Goal: Transaction & Acquisition: Purchase product/service

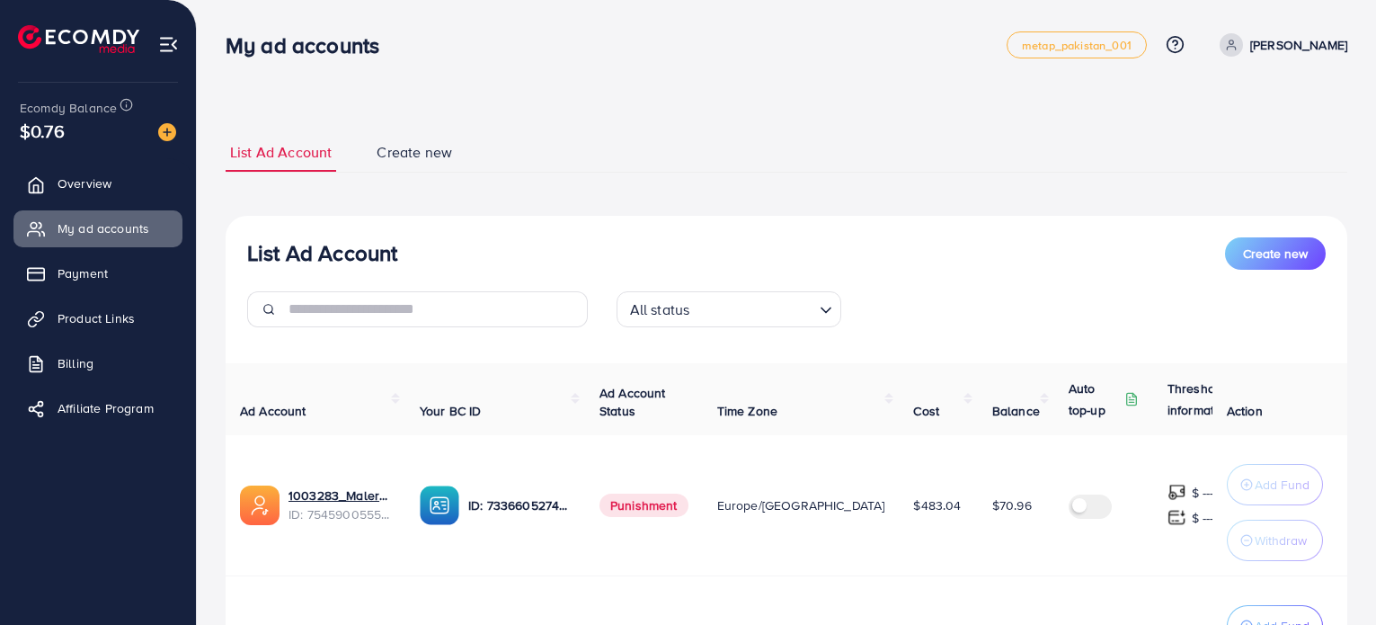
scroll to position [194, 0]
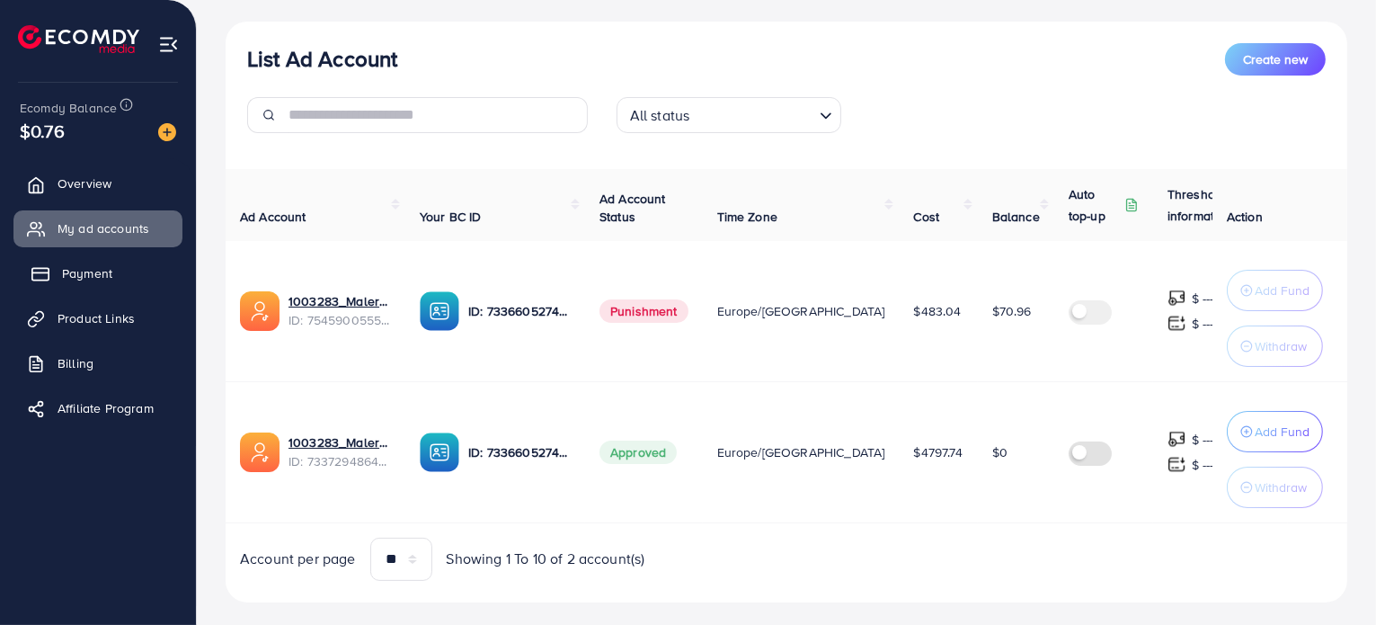
click at [104, 279] on span "Payment" at bounding box center [87, 273] width 50 height 18
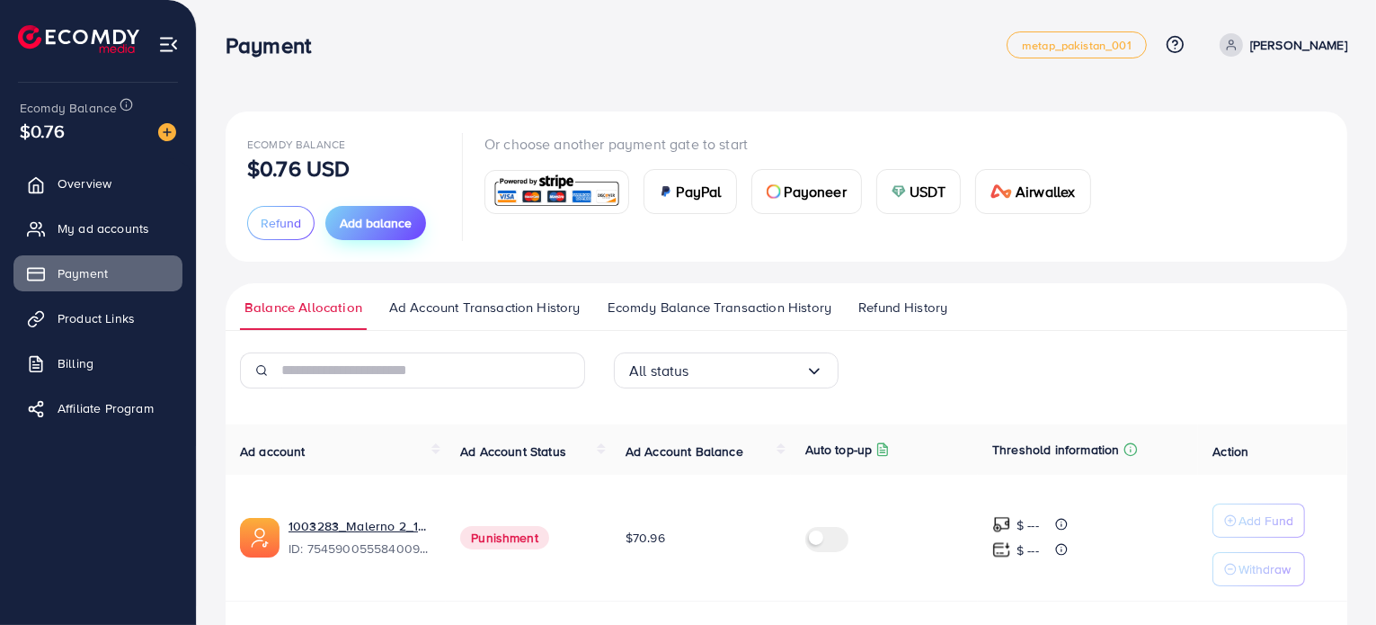
click at [385, 211] on button "Add balance" at bounding box center [375, 223] width 101 height 34
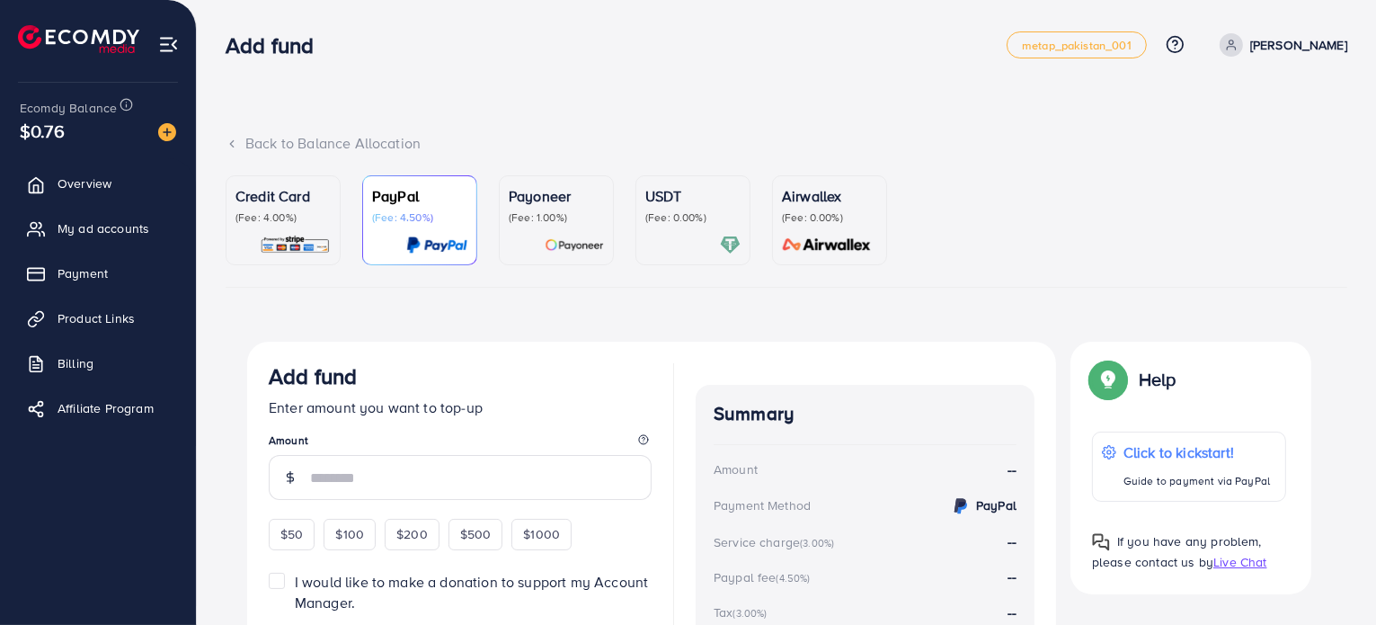
click at [289, 197] on p "Credit Card" at bounding box center [282, 196] width 95 height 22
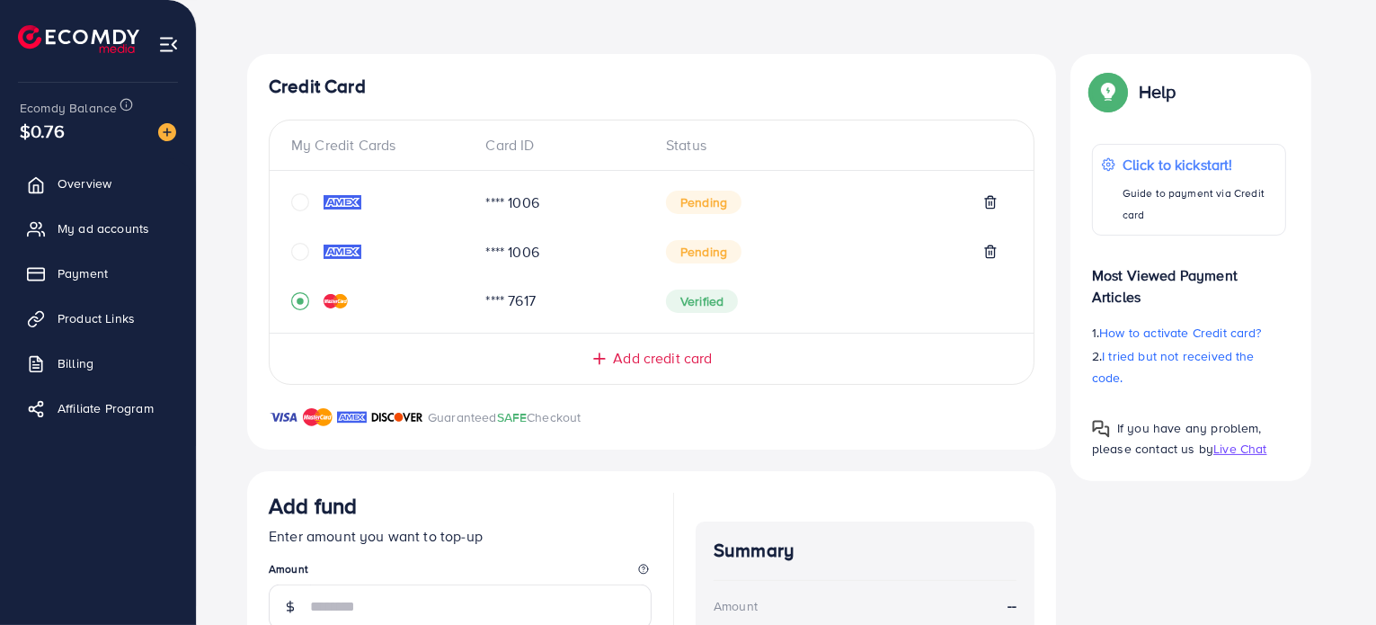
scroll to position [289, 0]
click at [291, 197] on icon "circle" at bounding box center [300, 200] width 18 height 18
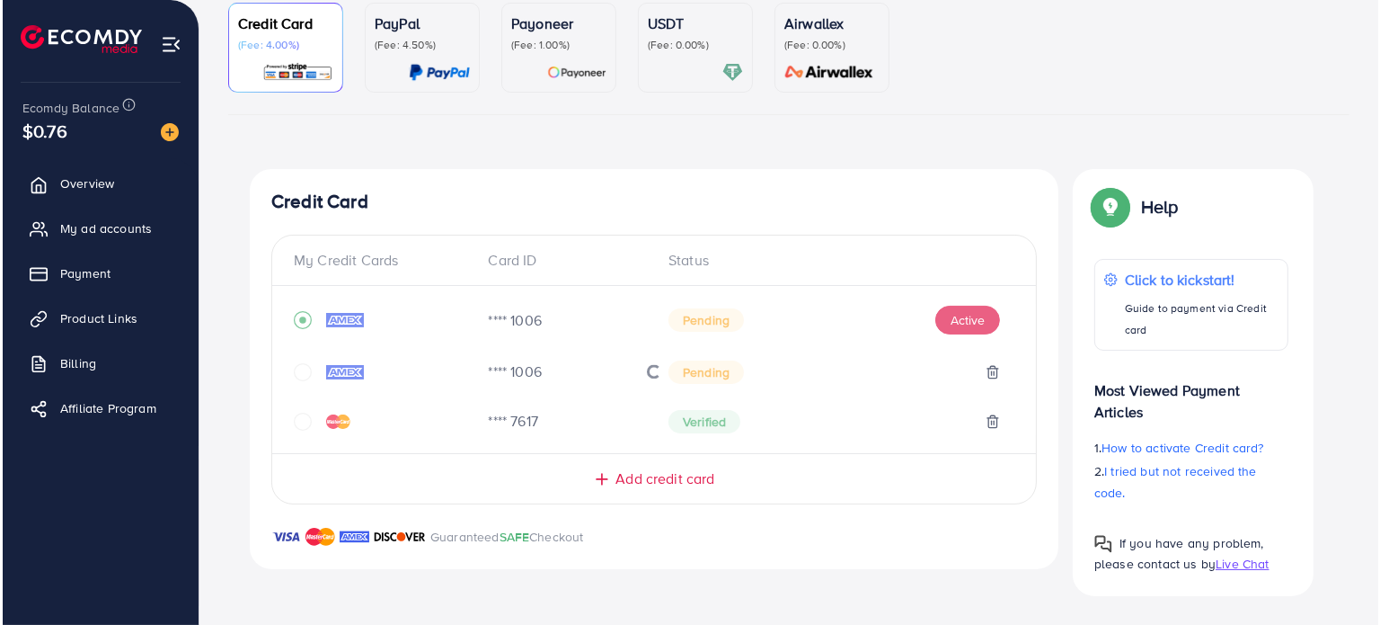
scroll to position [172, 0]
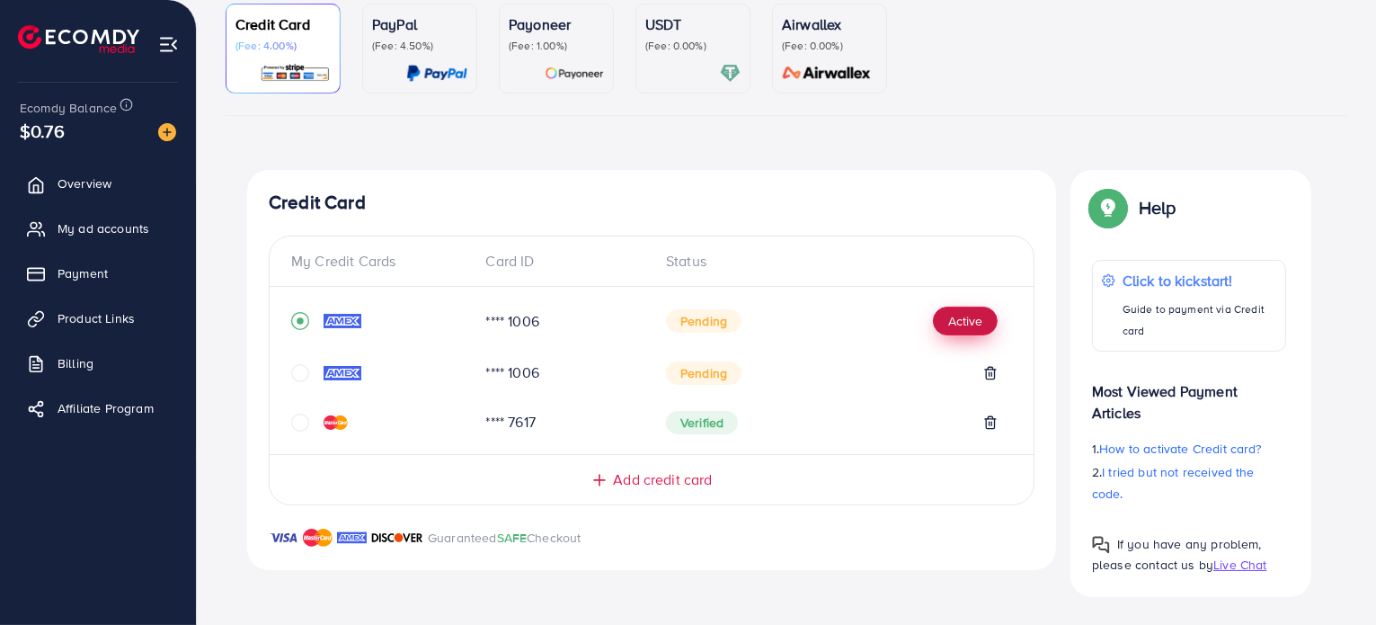
click at [963, 318] on button "Active" at bounding box center [965, 320] width 65 height 29
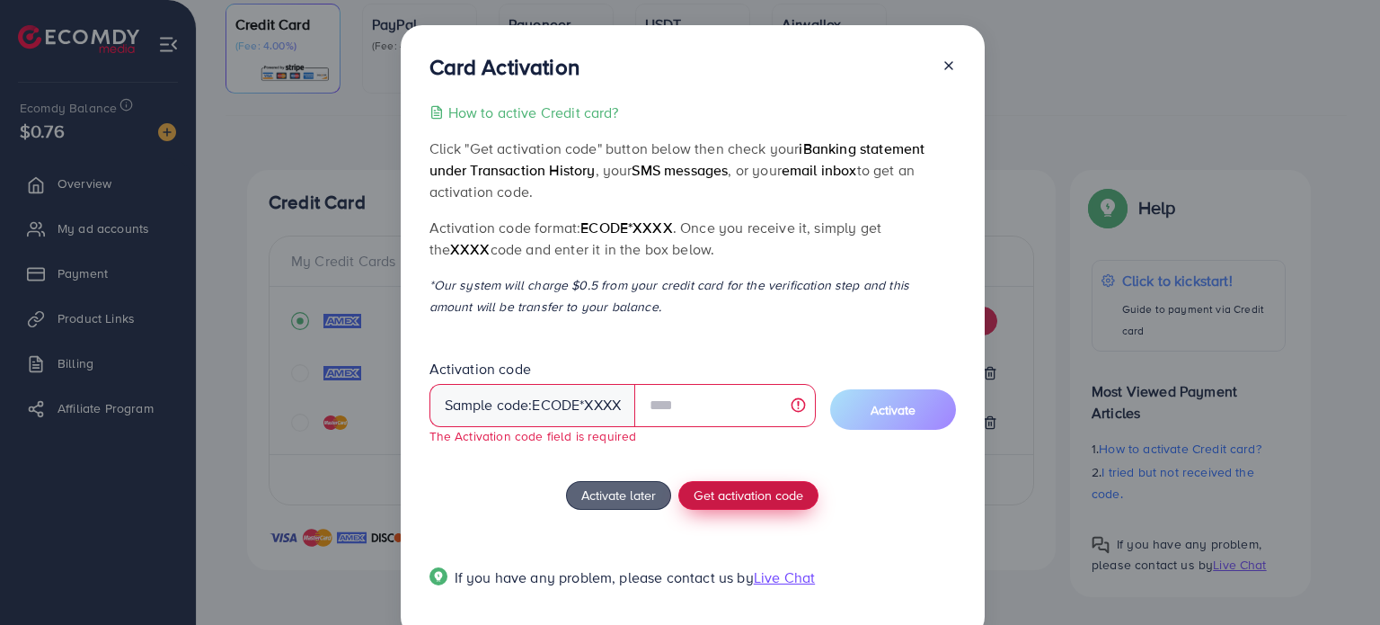
click at [733, 466] on div "How to active Credit card? Click "Get activation code" button below then check …" at bounding box center [693, 356] width 527 height 508
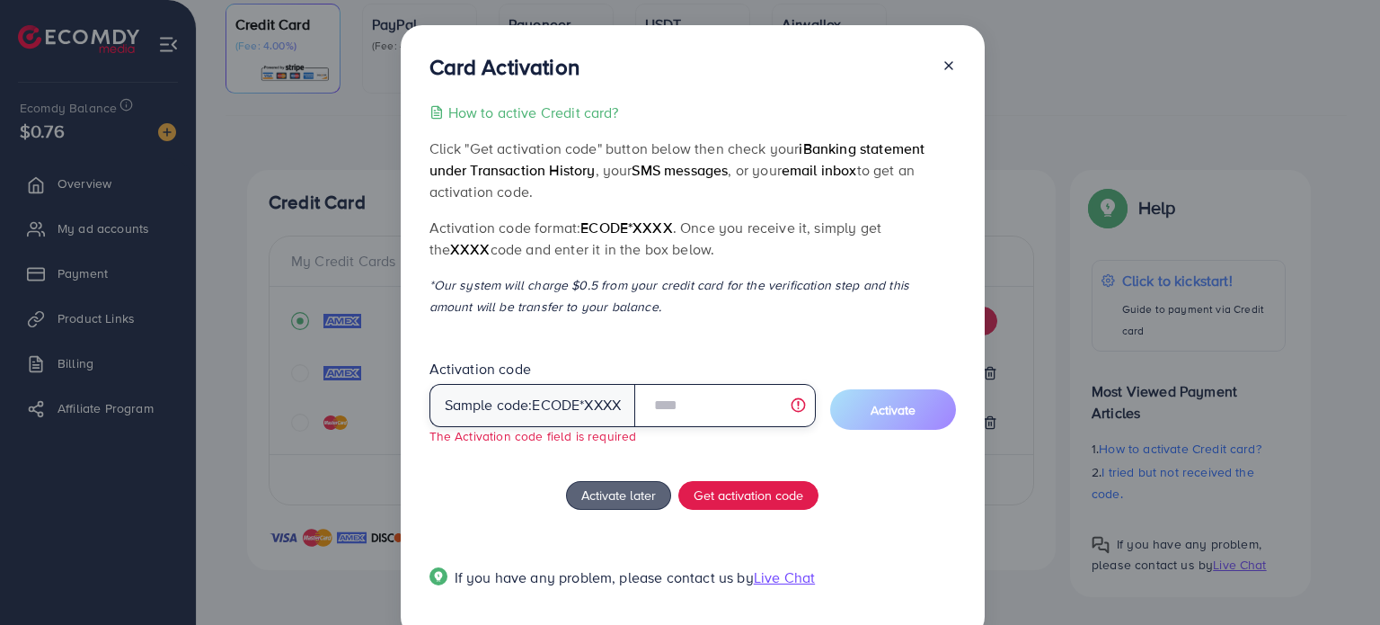
click at [716, 421] on input "text" at bounding box center [724, 405] width 181 height 43
click at [634, 538] on div "How to active Credit card? Click "Get activation code" button below then check …" at bounding box center [693, 356] width 527 height 508
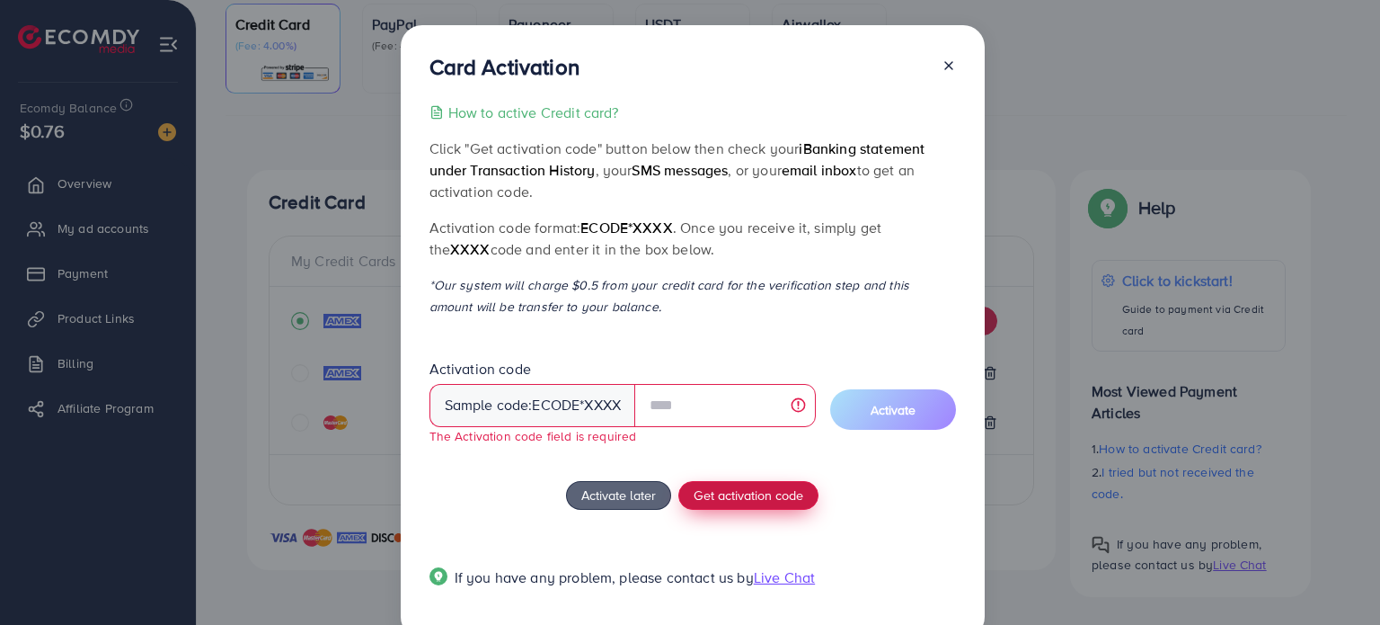
click at [732, 494] on span "Get activation code" at bounding box center [749, 494] width 110 height 19
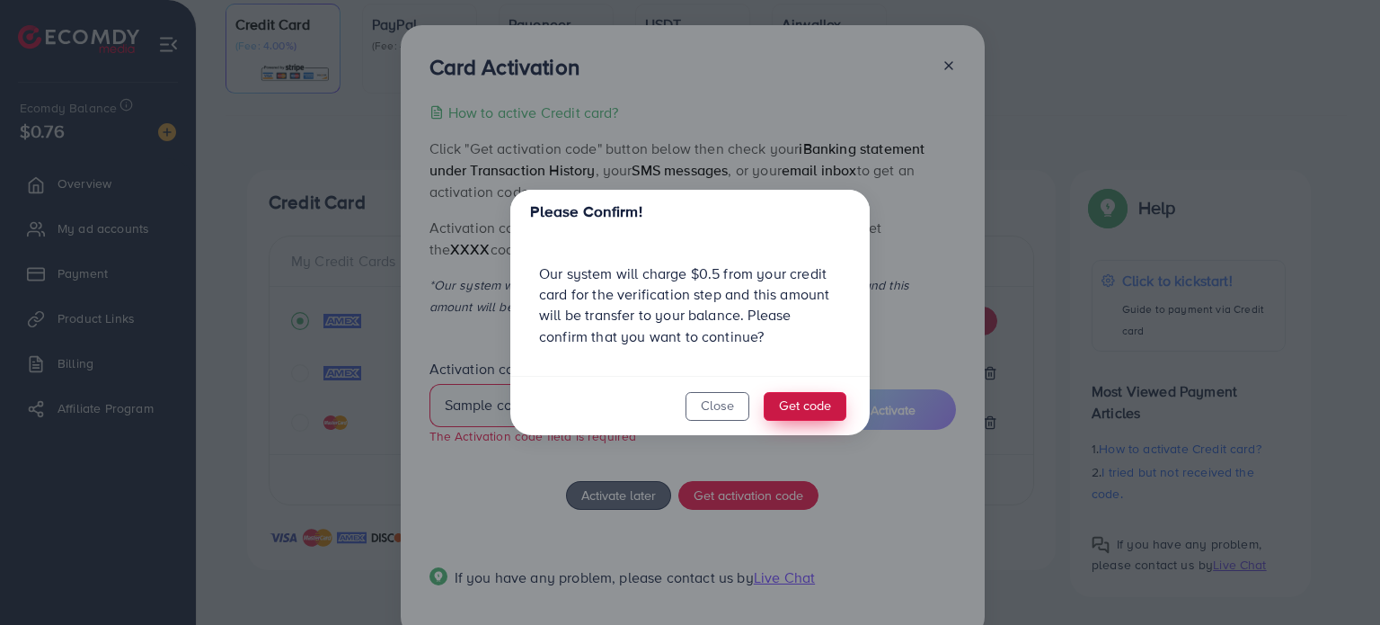
click at [803, 400] on button "Get code" at bounding box center [805, 406] width 83 height 29
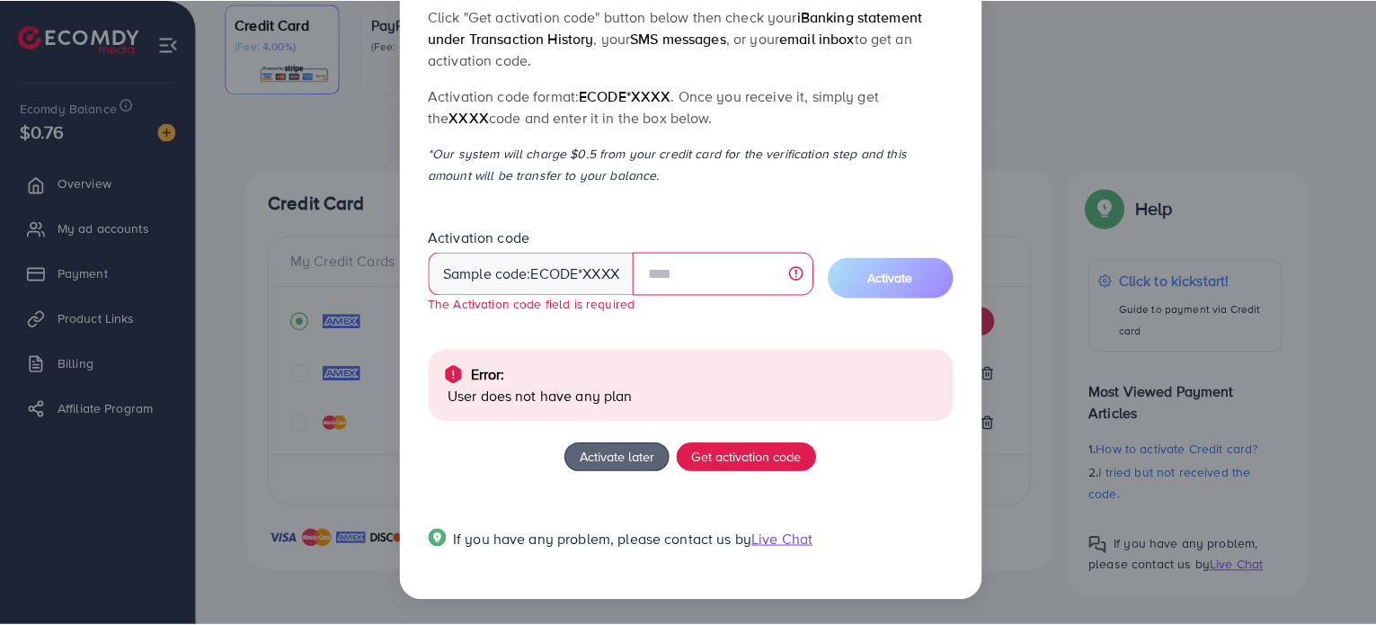
scroll to position [0, 0]
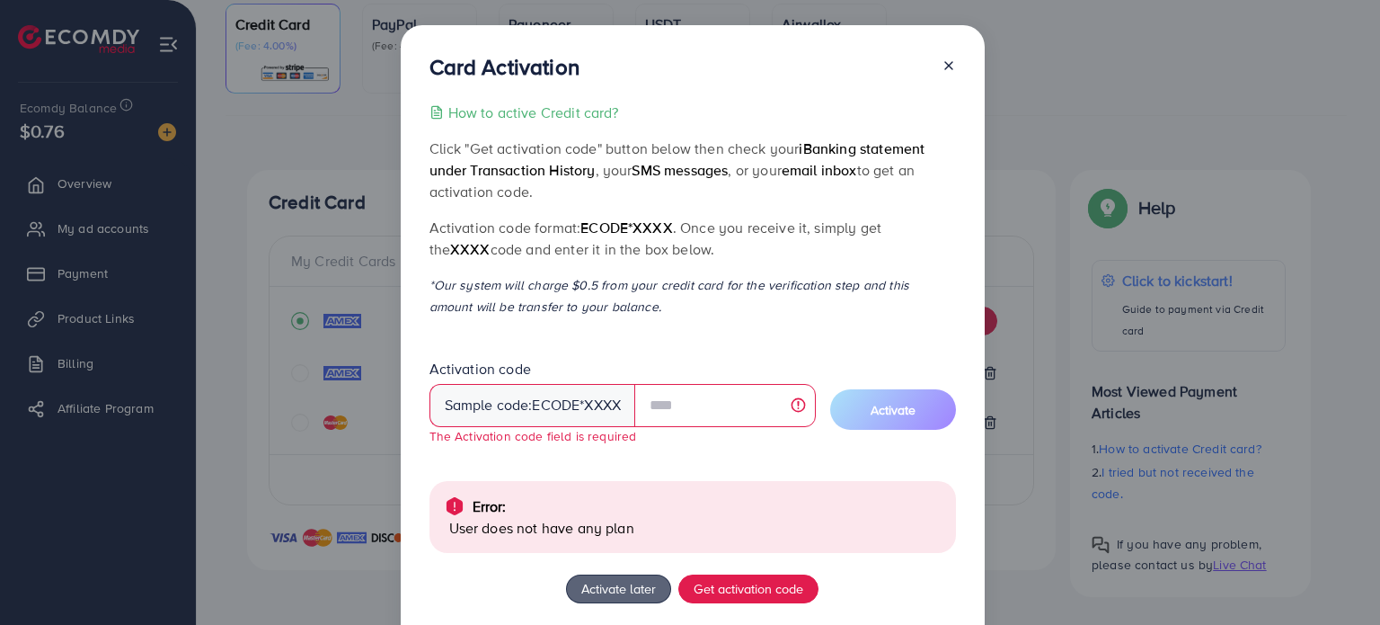
click at [945, 63] on line at bounding box center [948, 65] width 7 height 7
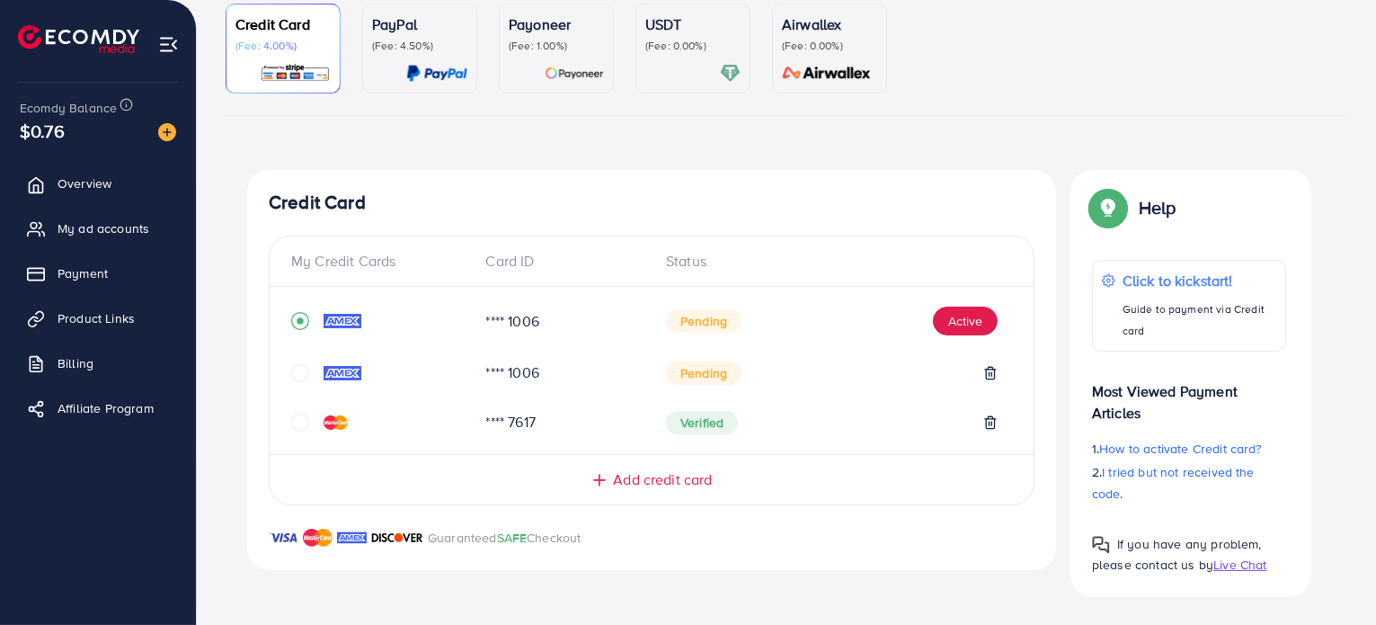
click at [294, 425] on icon "circle" at bounding box center [300, 422] width 18 height 18
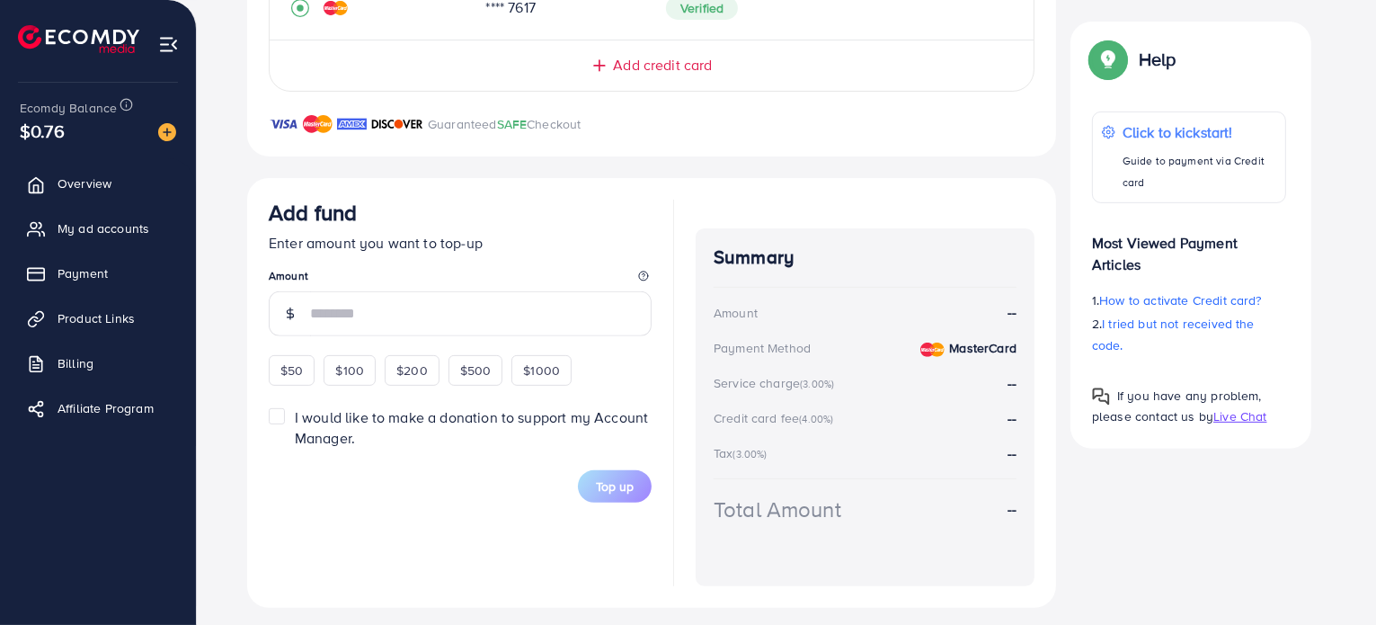
scroll to position [590, 0]
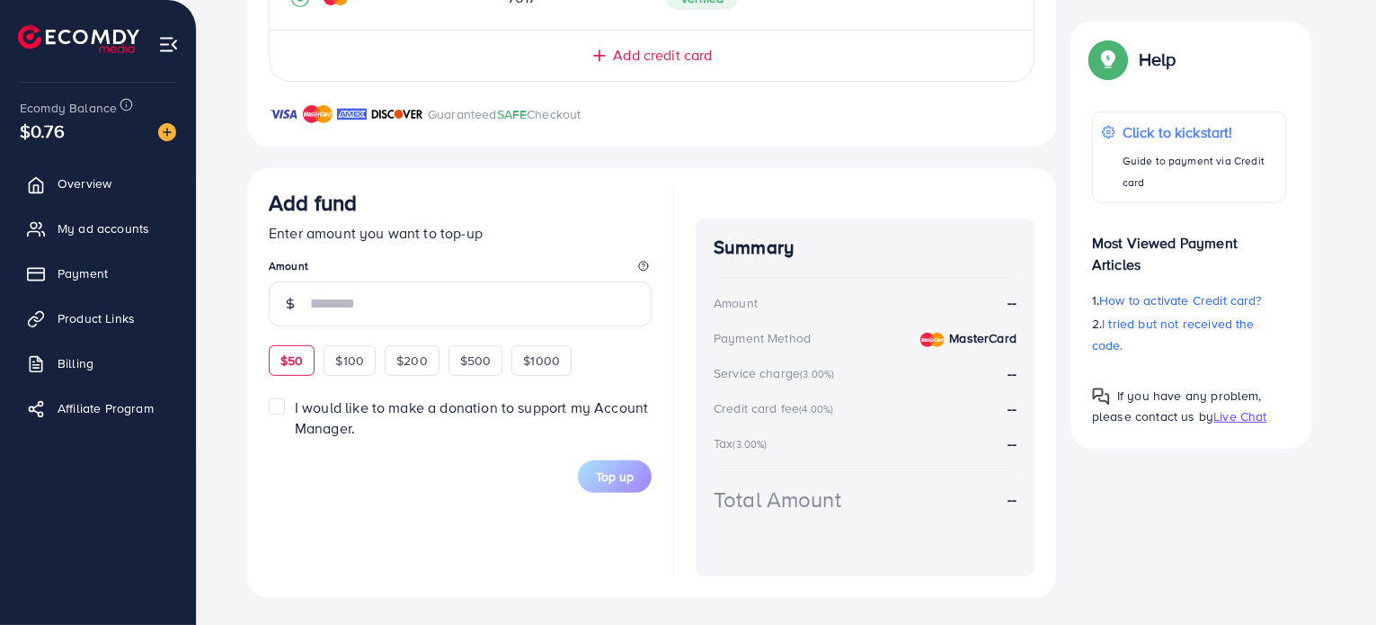
click at [284, 359] on div "$50 $100 $200 $500 $1000" at bounding box center [453, 358] width 368 height 35
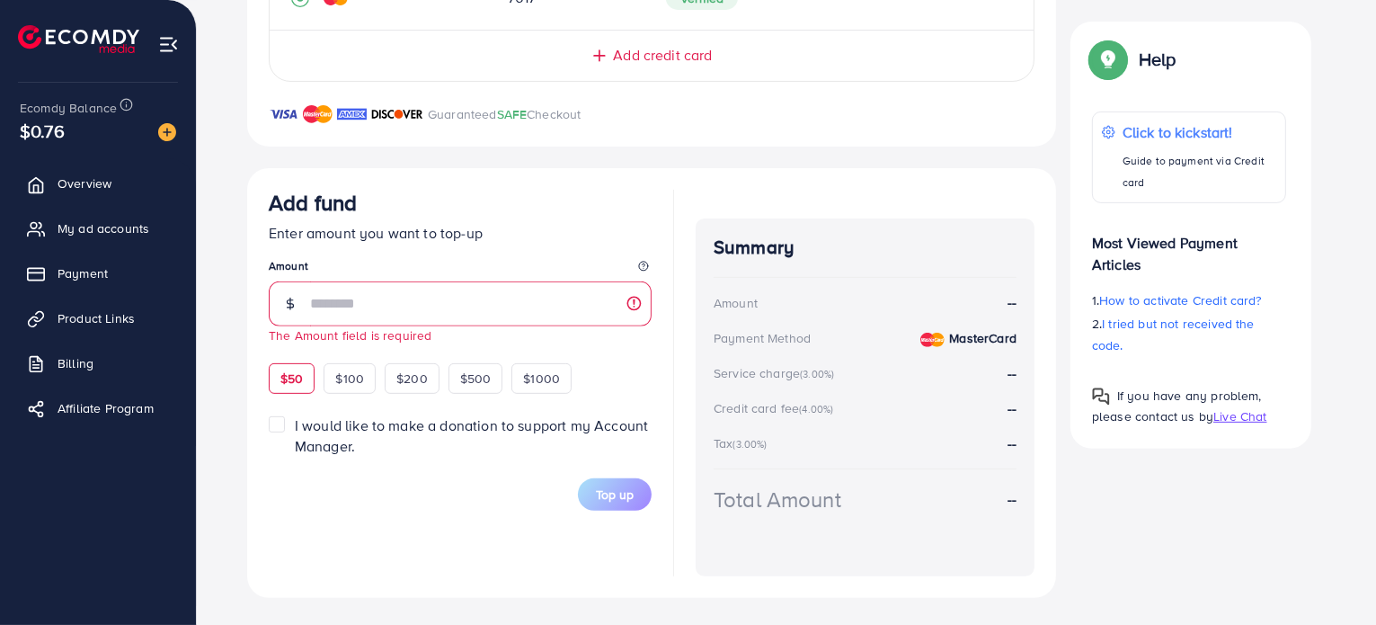
click at [302, 377] on span "$50" at bounding box center [291, 378] width 22 height 18
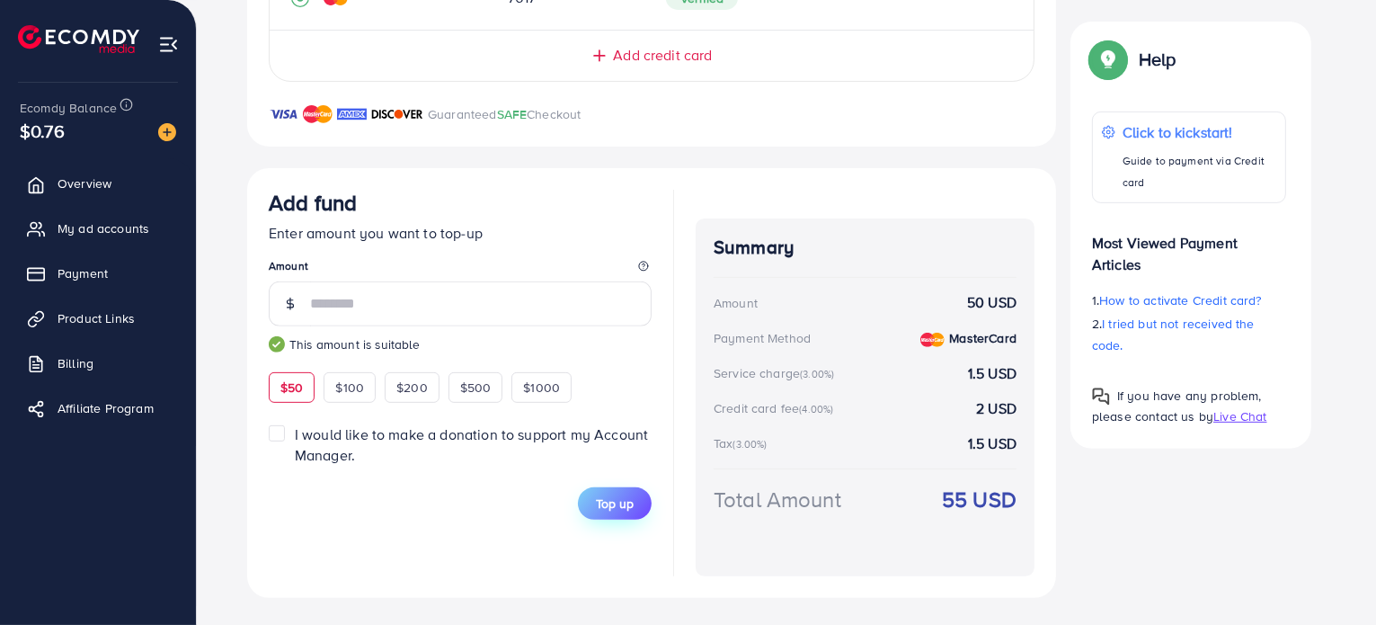
click at [623, 507] on span "Top up" at bounding box center [615, 503] width 38 height 18
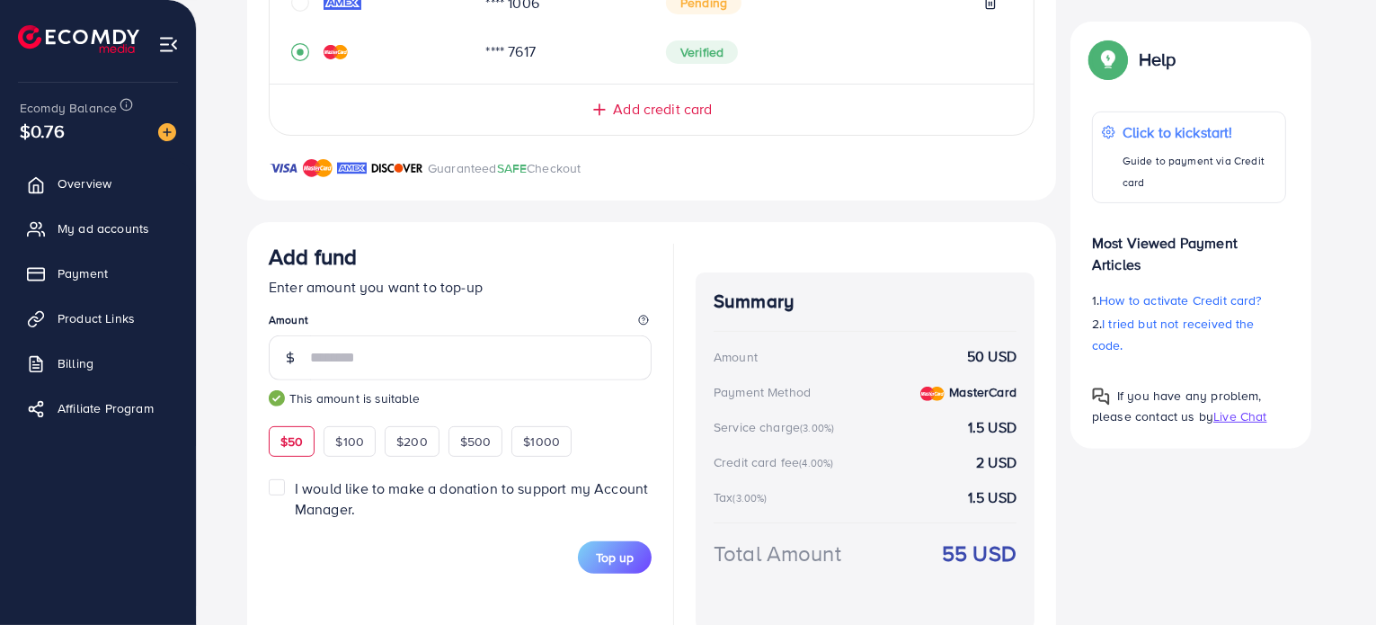
scroll to position [532, 0]
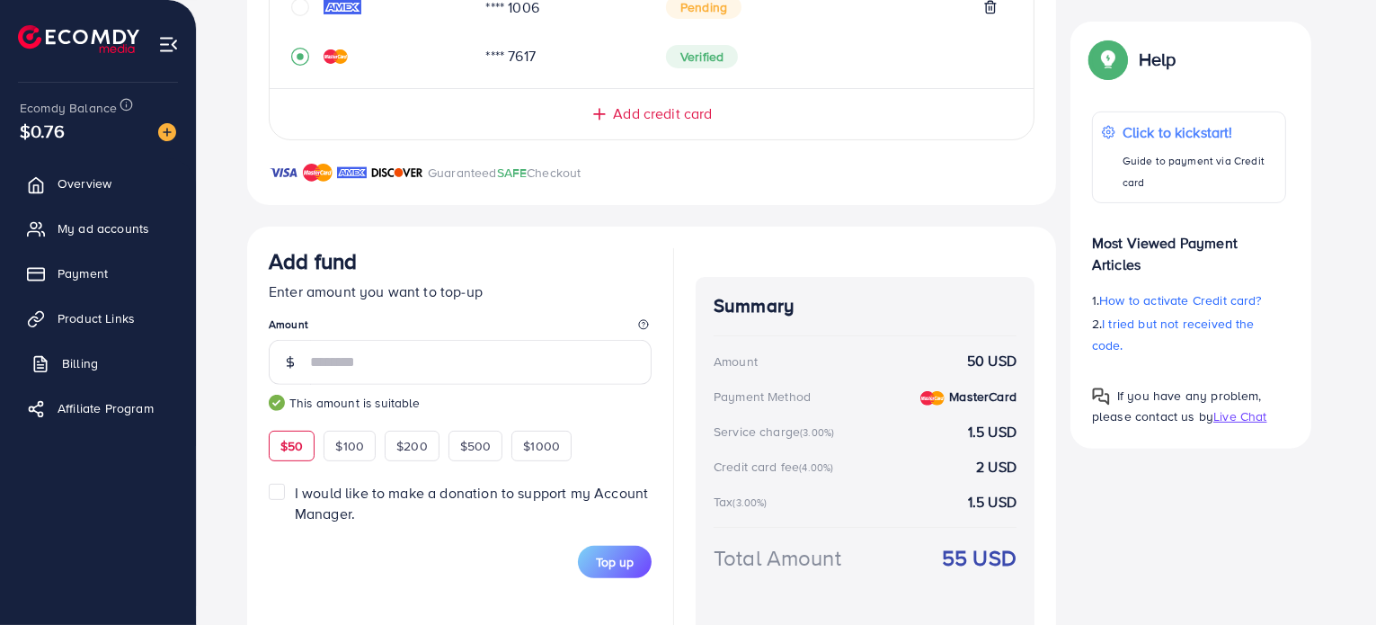
click at [94, 373] on link "Billing" at bounding box center [97, 363] width 169 height 36
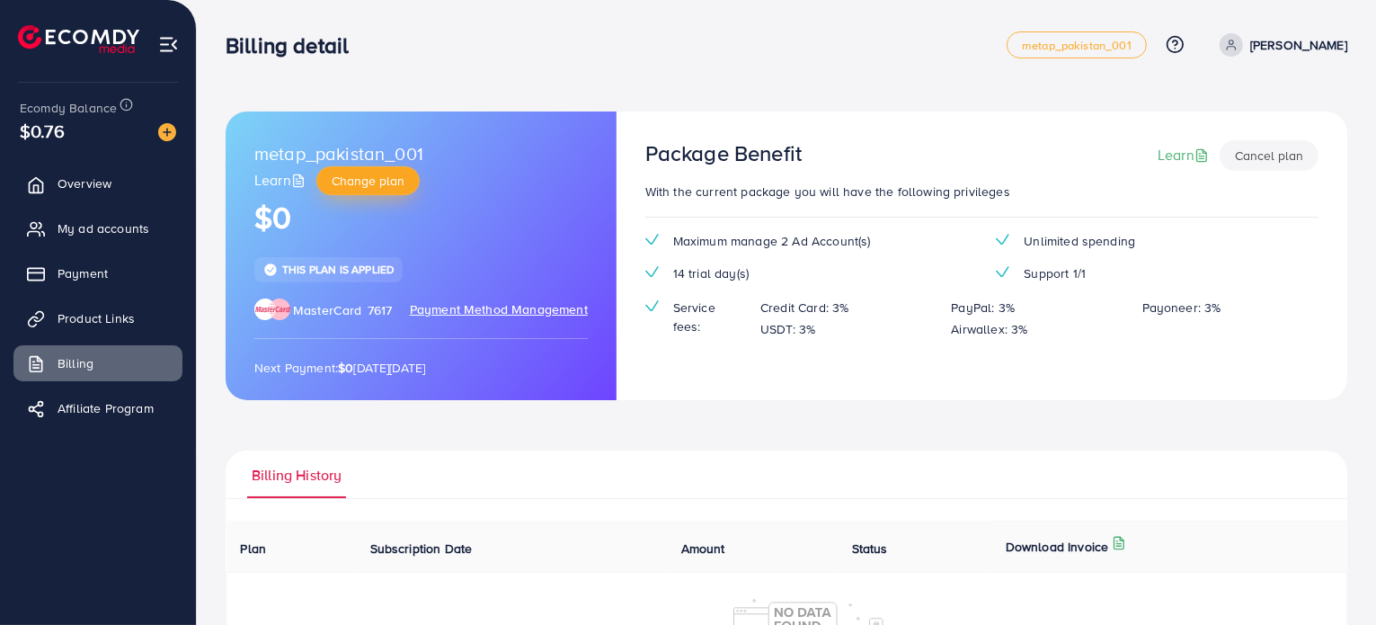
click at [375, 174] on span "Change plan" at bounding box center [368, 181] width 73 height 18
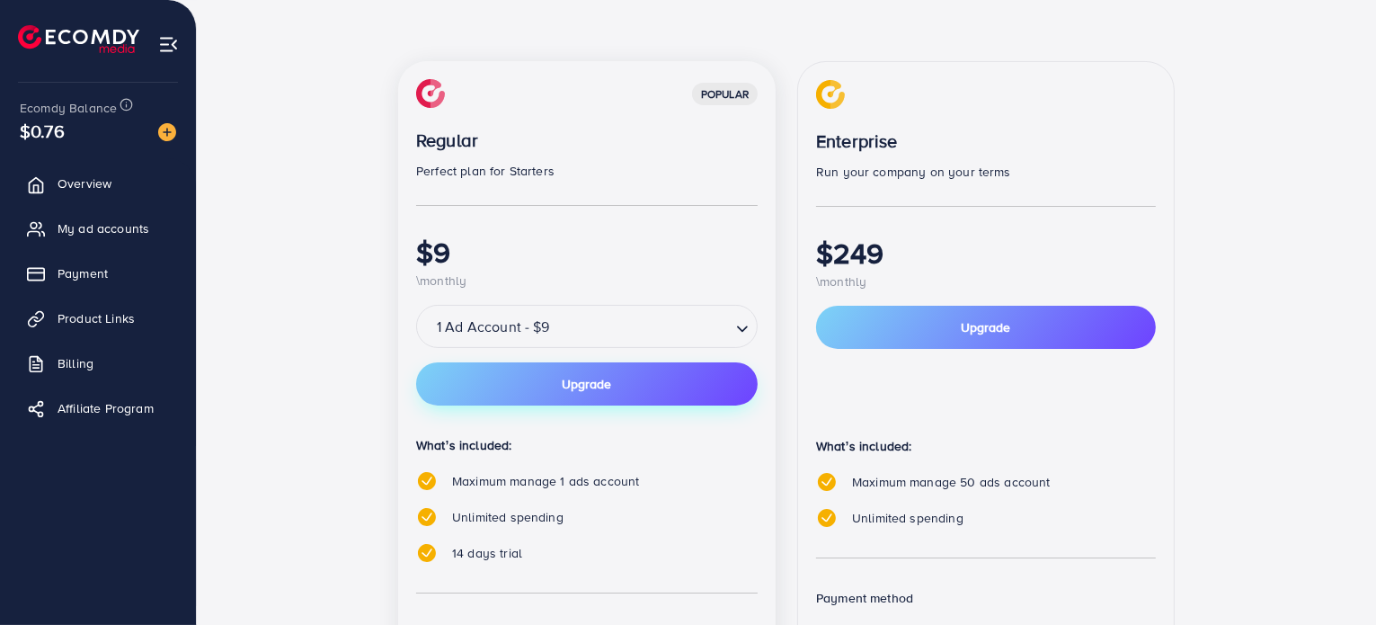
scroll to position [200, 0]
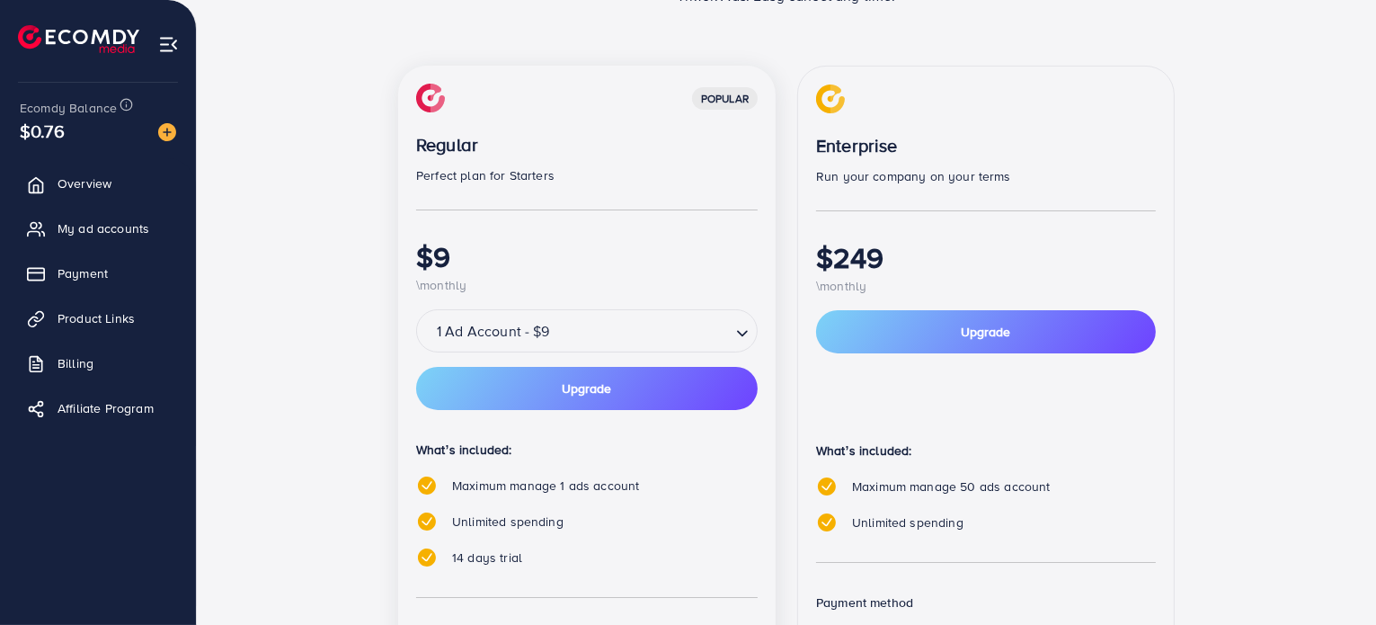
click at [712, 313] on div "1 Ad Account - $9 Loading..." at bounding box center [586, 330] width 341 height 43
click at [704, 306] on div "popular Regular Perfect plan for Starters $9 \monthly 1 Ad Account - $9 Loading…" at bounding box center [586, 427] width 377 height 722
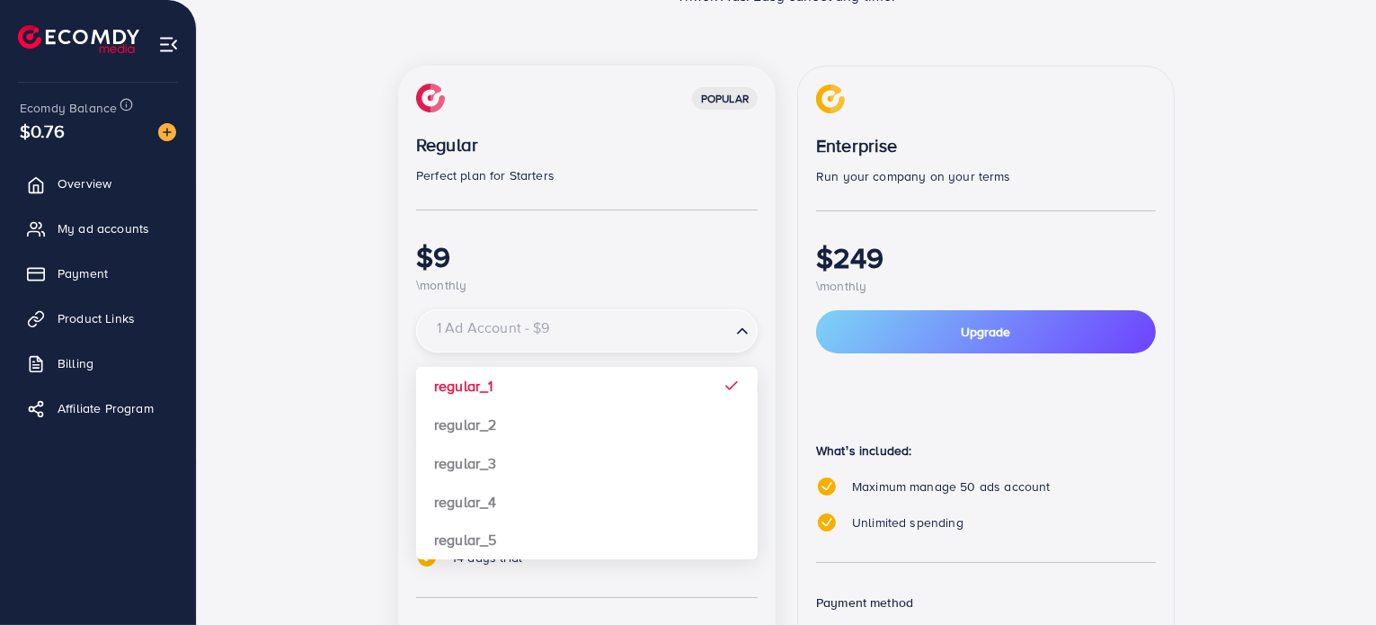
click at [704, 309] on div "1 Ad Account - $9 Loading..." at bounding box center [586, 330] width 341 height 43
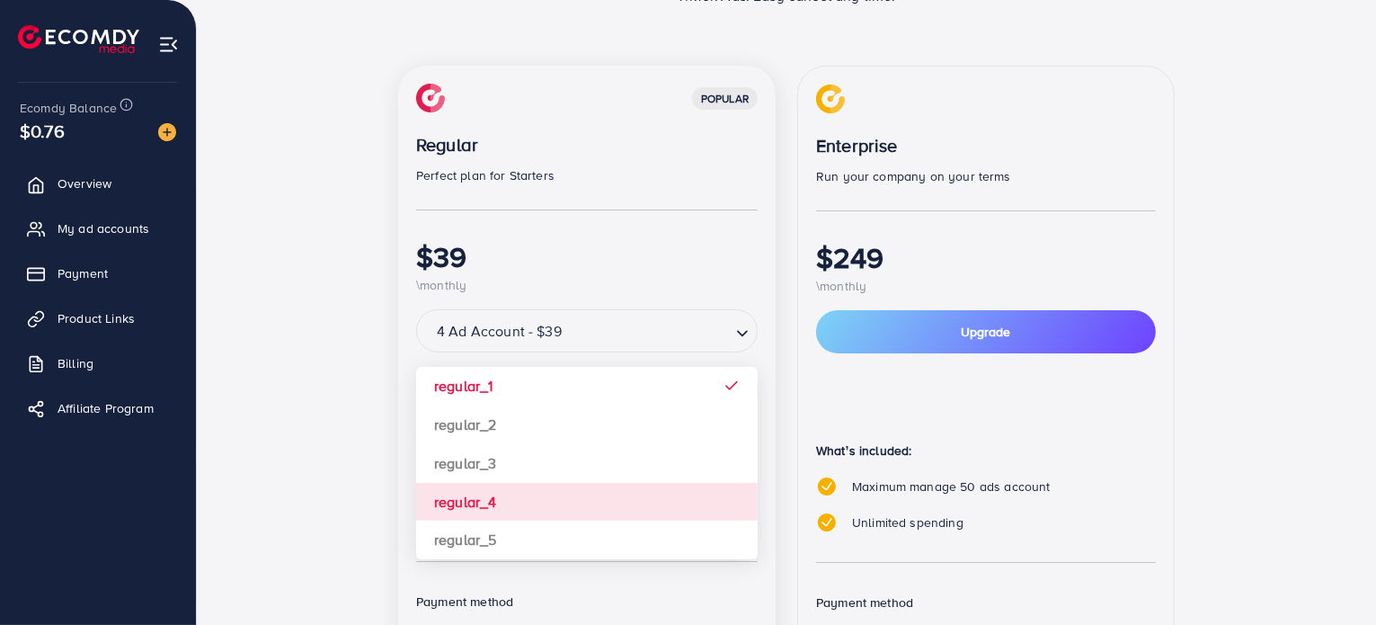
click at [584, 506] on div "popular Regular Perfect plan for Starters $39 \monthly 4 Ad Account - $39 Loadi…" at bounding box center [586, 410] width 377 height 688
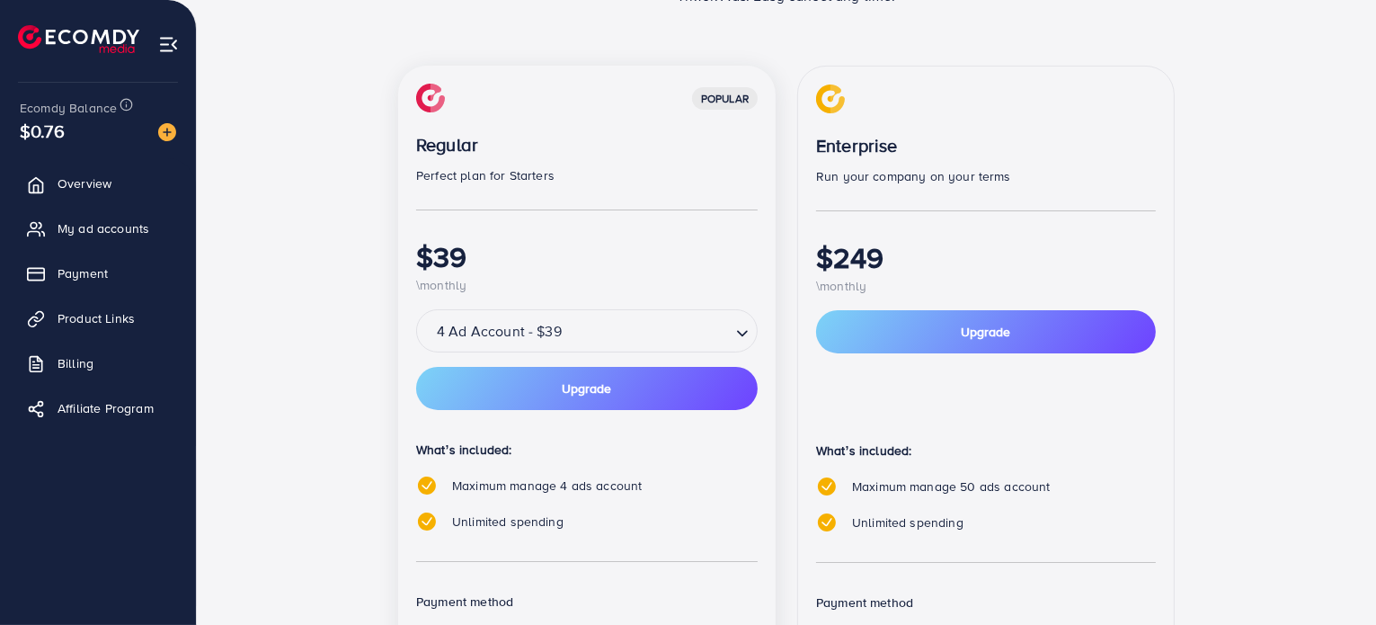
click at [651, 330] on input "Search for option" at bounding box center [648, 332] width 162 height 29
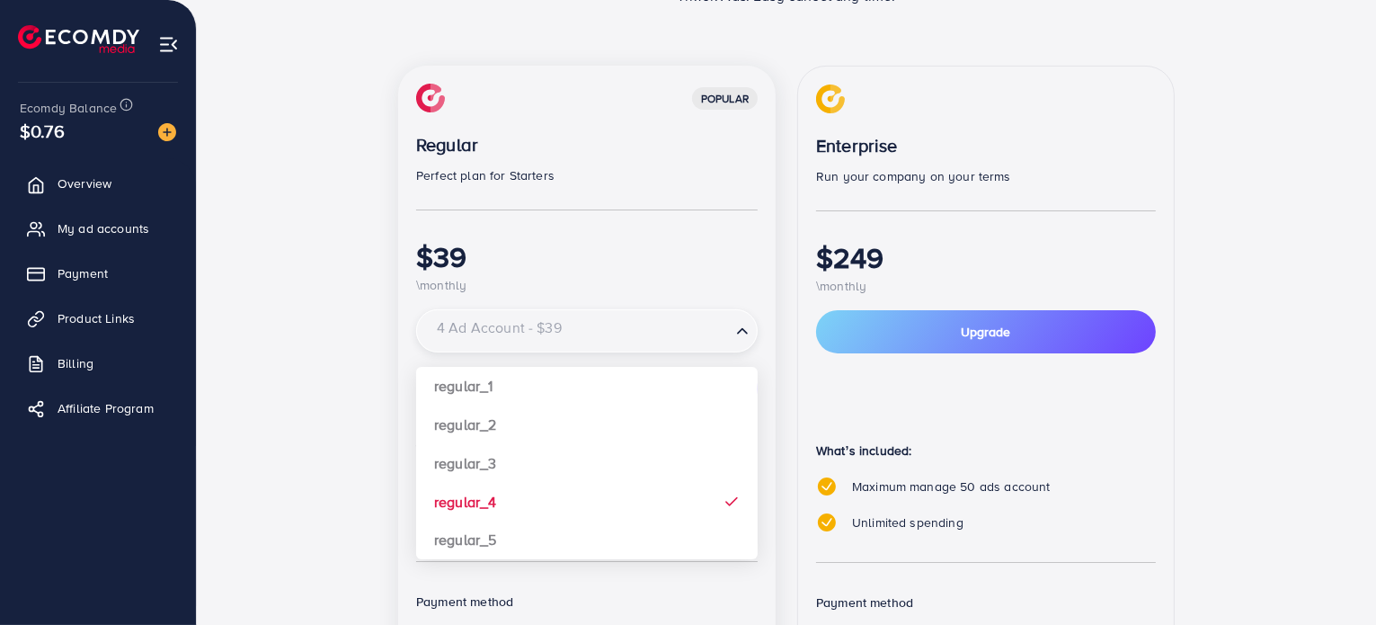
click at [651, 330] on input "Search for option" at bounding box center [576, 332] width 305 height 29
click at [398, 336] on div "popular Regular Perfect plan for Starters $39 \monthly 4 Ad Account - $39 Loadi…" at bounding box center [586, 410] width 377 height 688
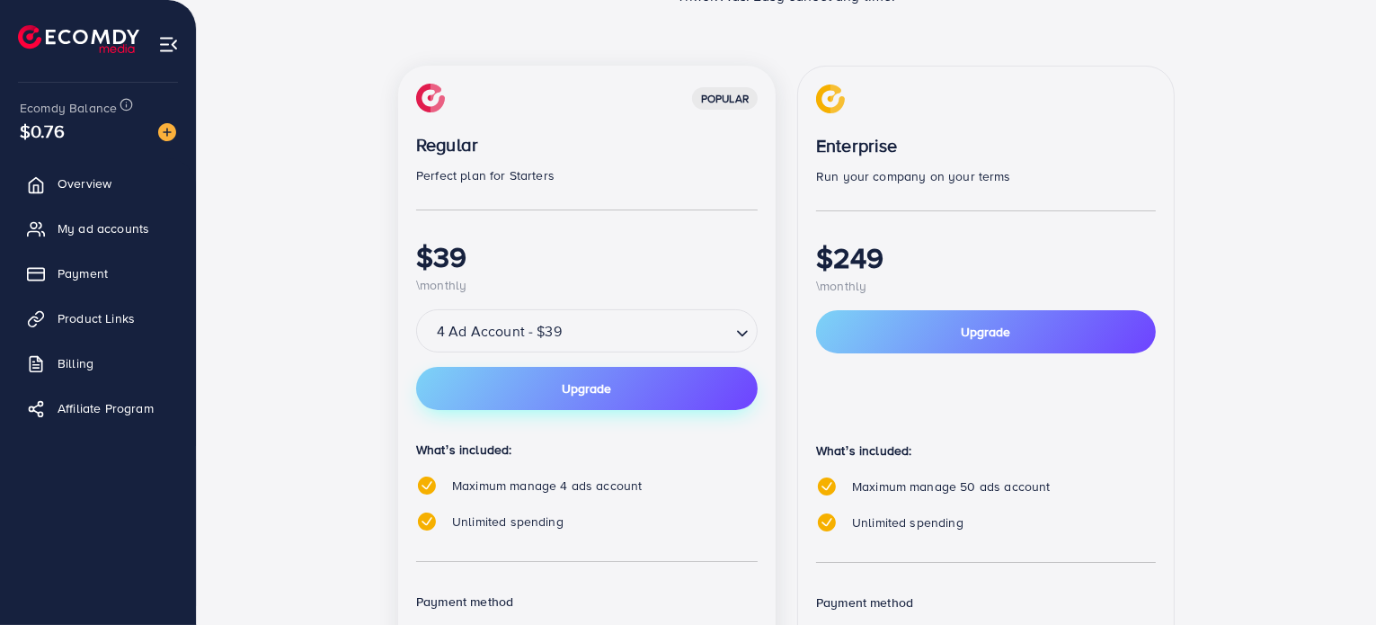
click at [568, 397] on button "Upgrade" at bounding box center [586, 388] width 341 height 43
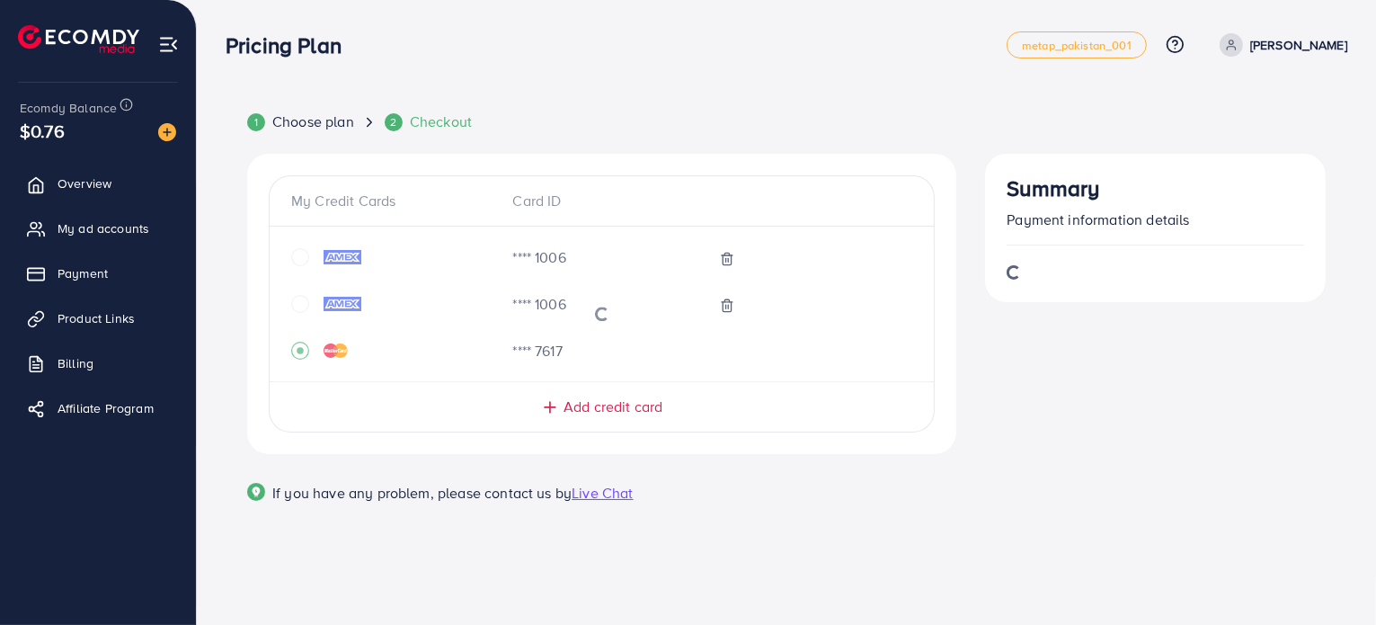
scroll to position [0, 0]
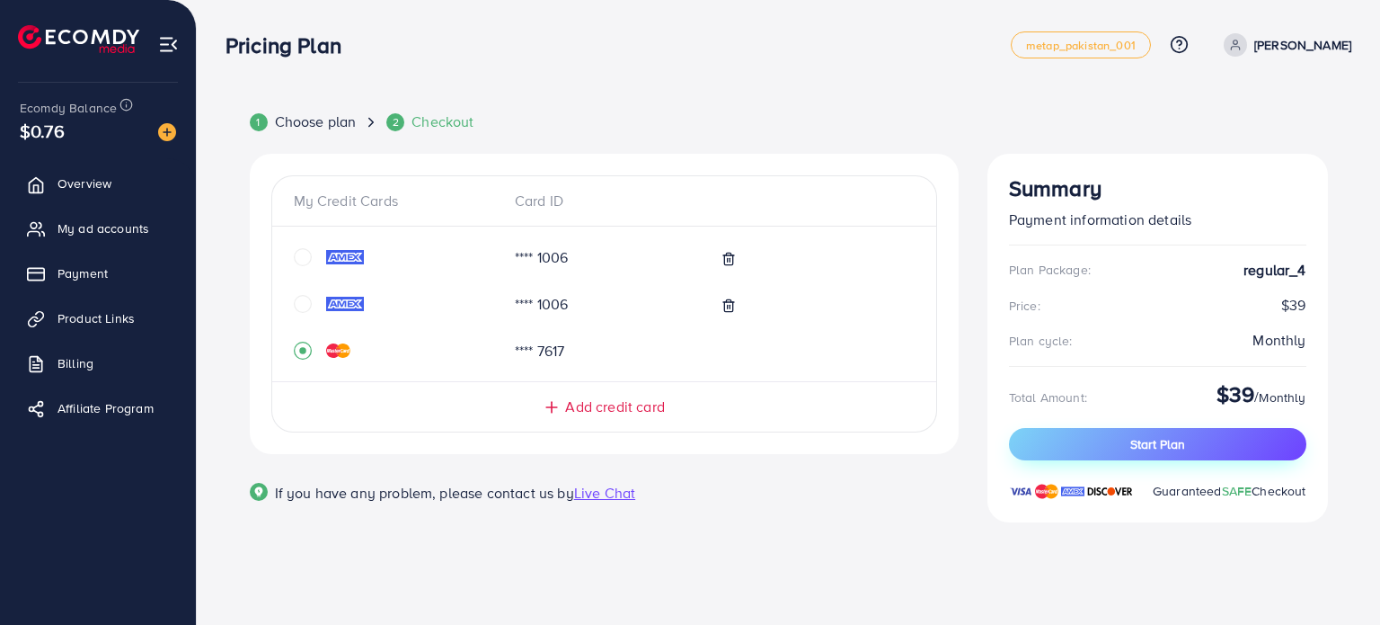
click at [1083, 445] on button "Start Plan" at bounding box center [1157, 444] width 297 height 32
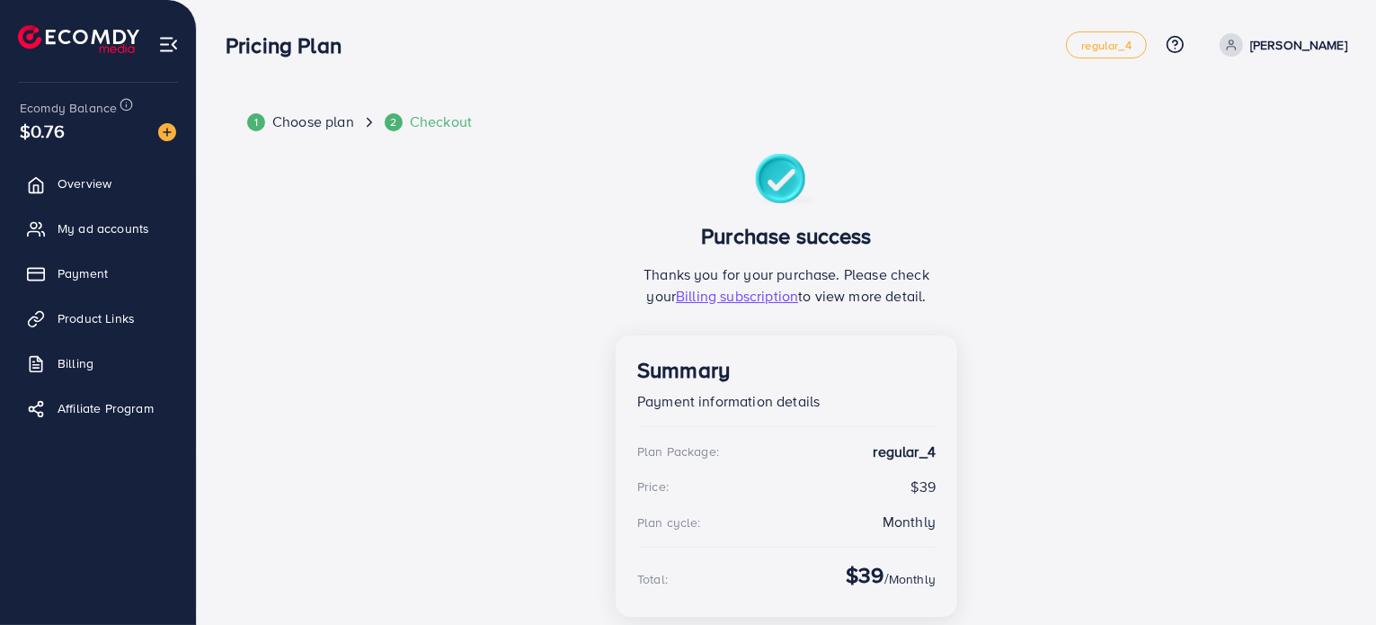
scroll to position [124, 0]
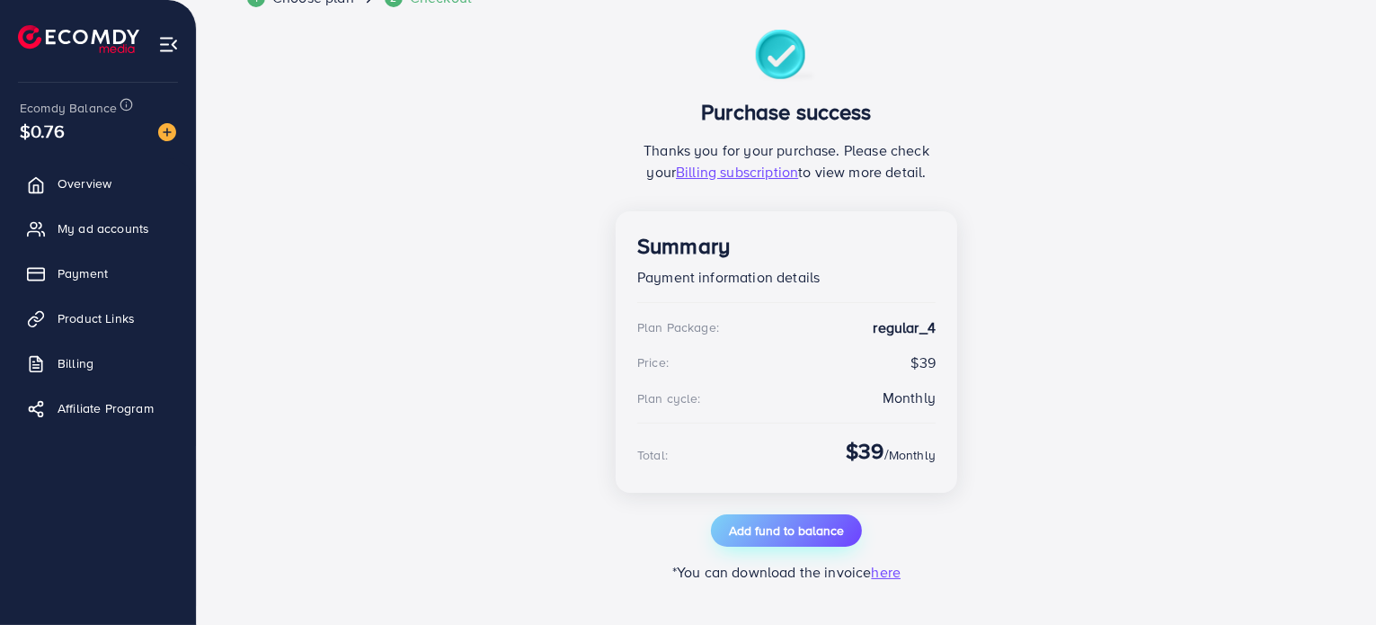
click at [827, 529] on span "Add fund to balance" at bounding box center [786, 530] width 115 height 18
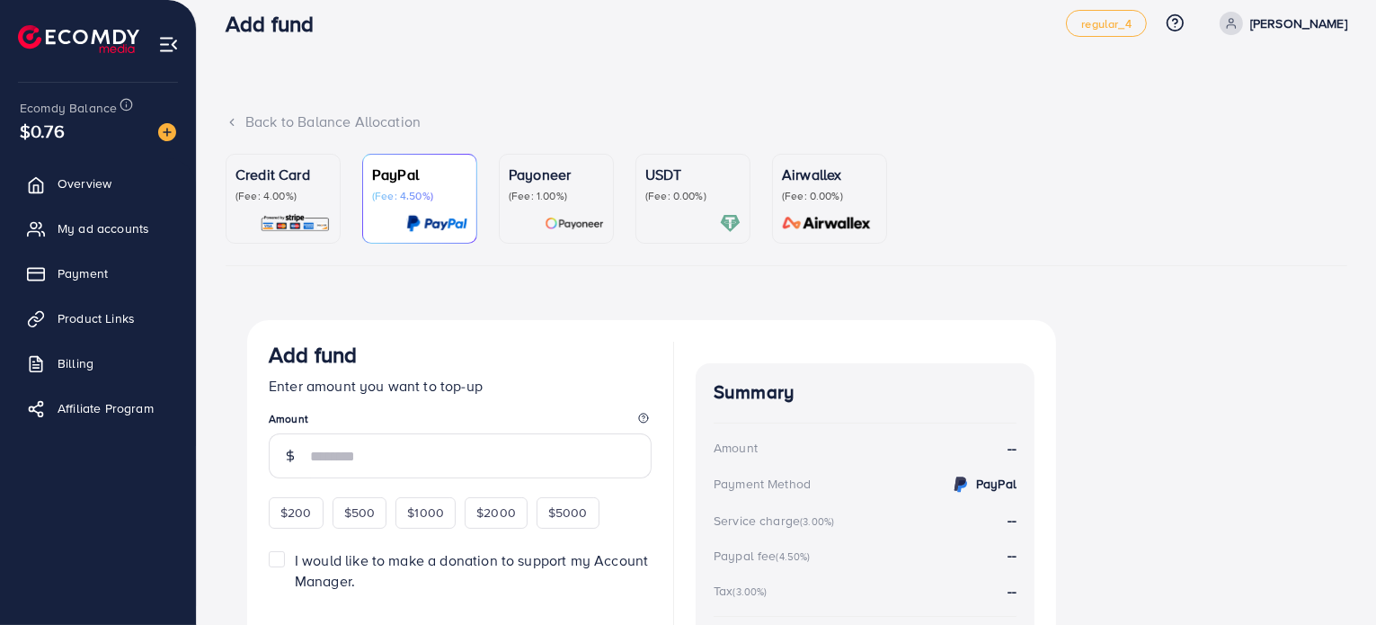
scroll to position [15, 0]
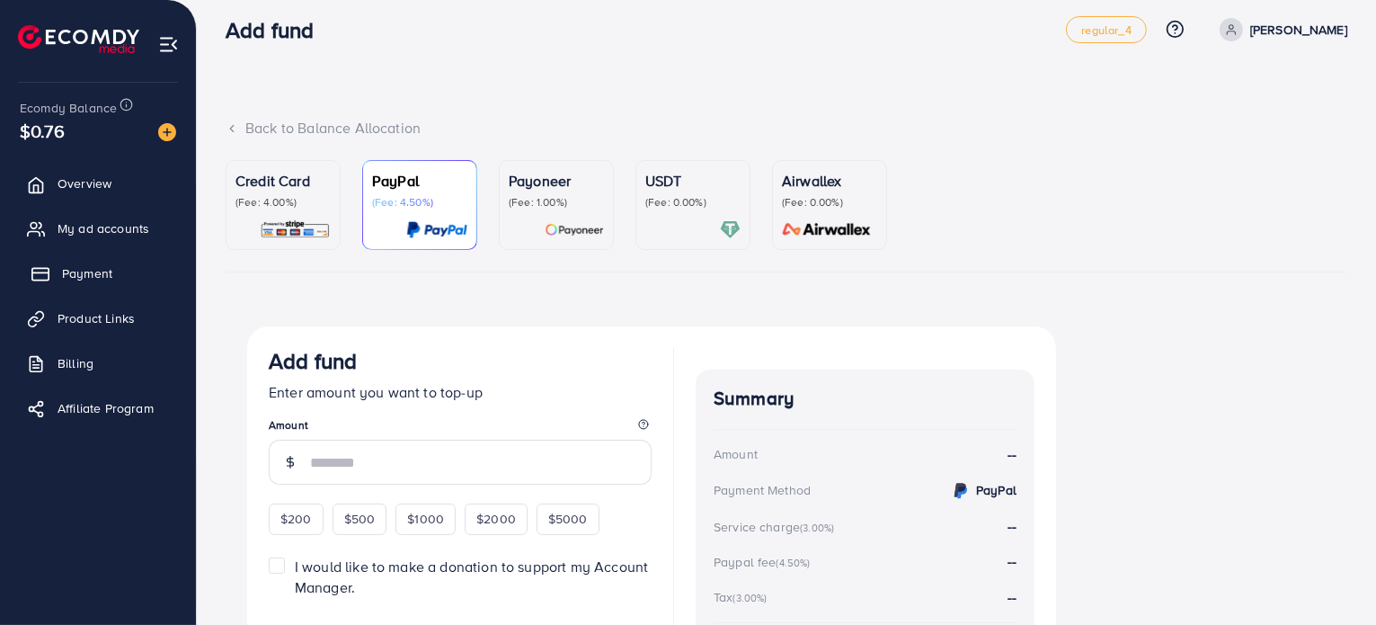
click at [83, 272] on span "Payment" at bounding box center [87, 273] width 50 height 18
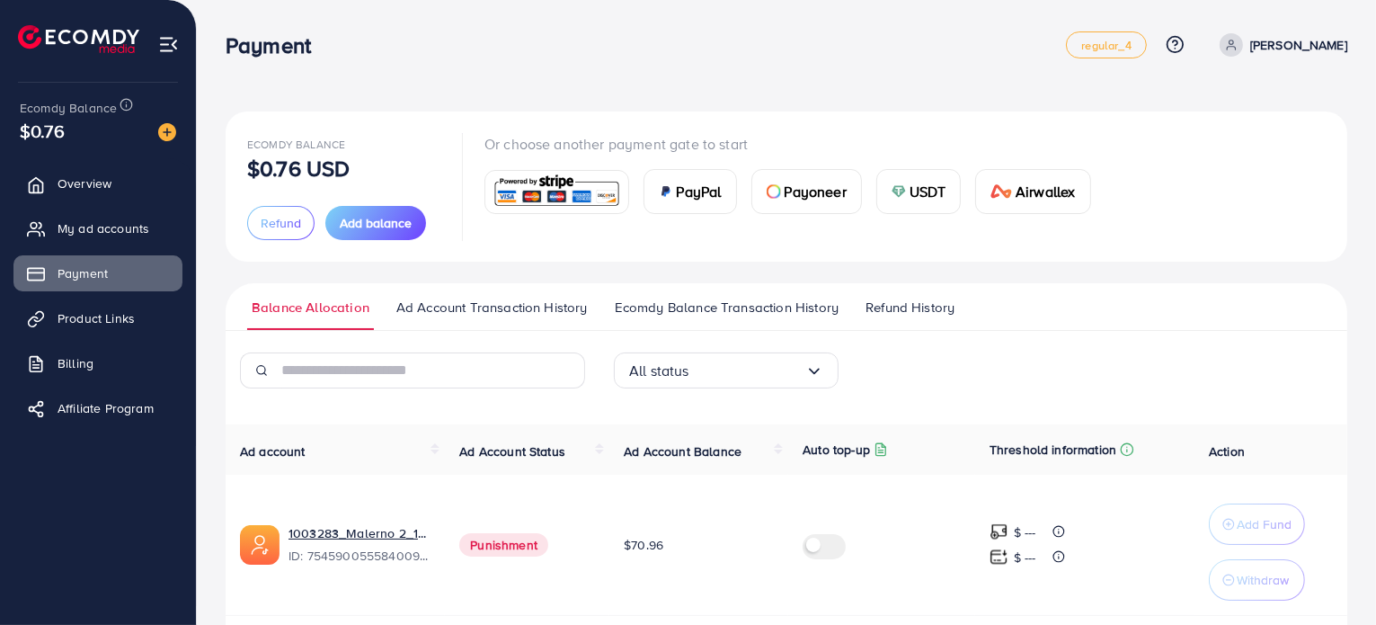
scroll to position [205, 0]
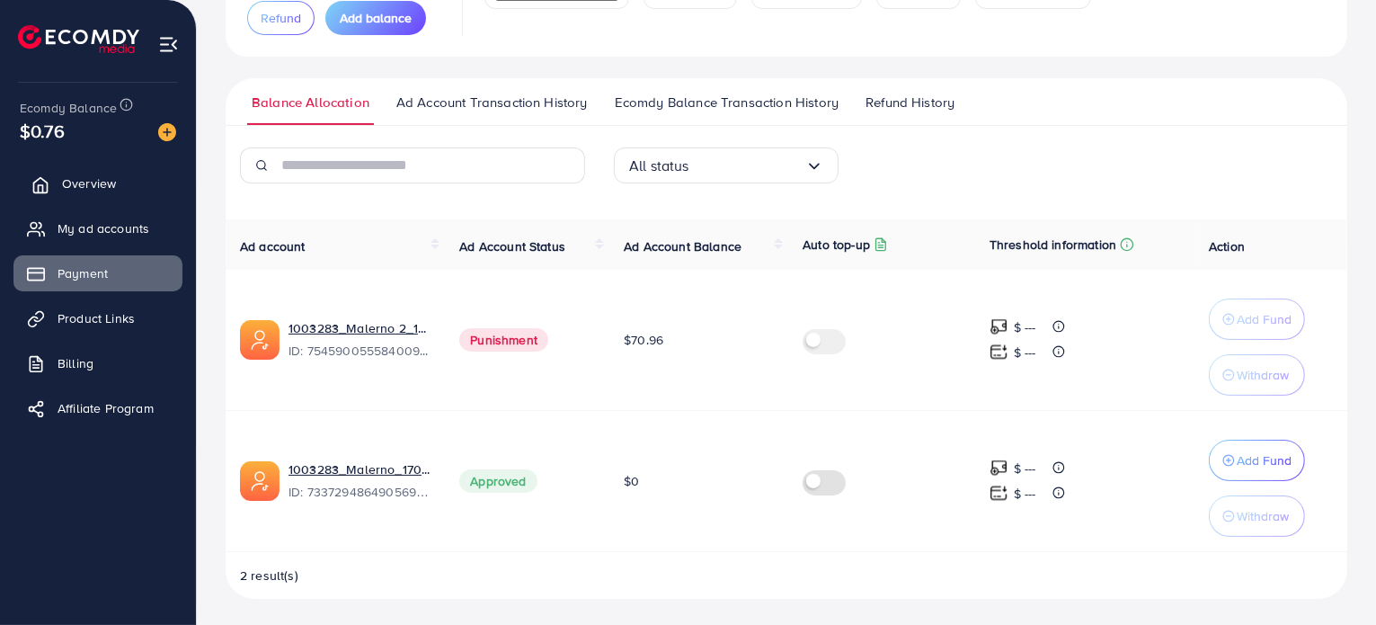
click at [122, 179] on link "Overview" at bounding box center [97, 183] width 169 height 36
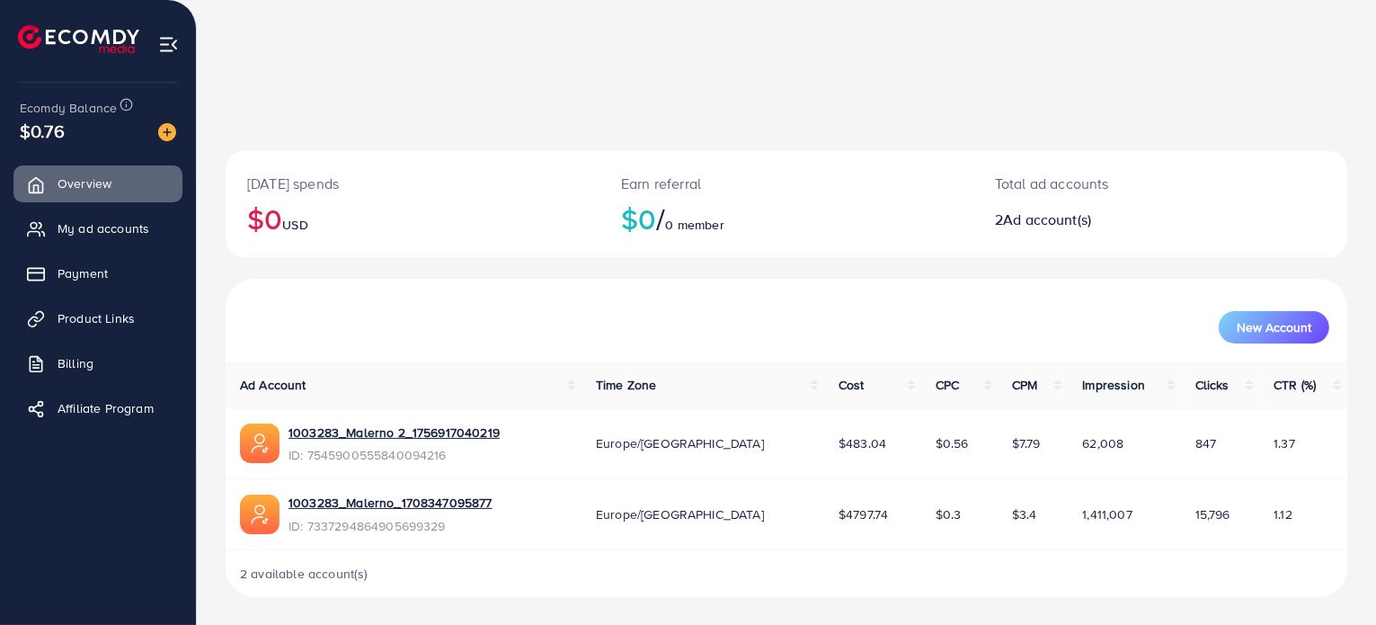
scroll to position [223, 0]
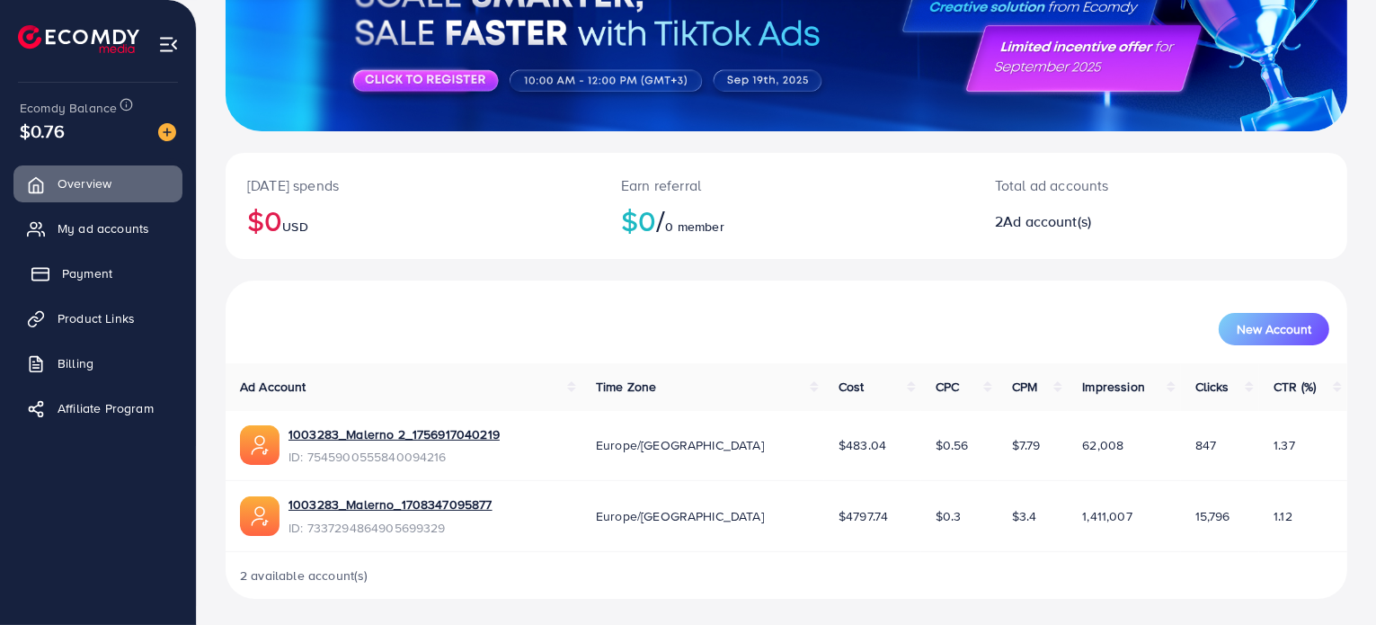
click at [108, 283] on link "Payment" at bounding box center [97, 273] width 169 height 36
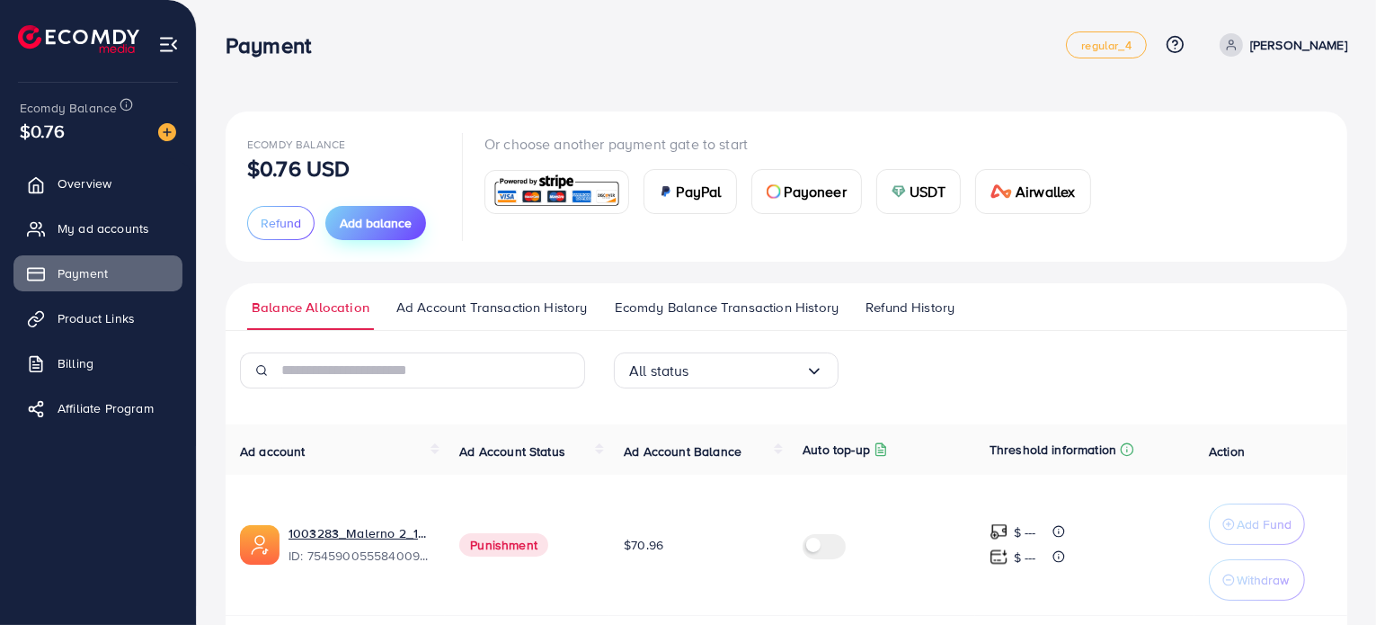
click at [383, 211] on button "Add balance" at bounding box center [375, 223] width 101 height 34
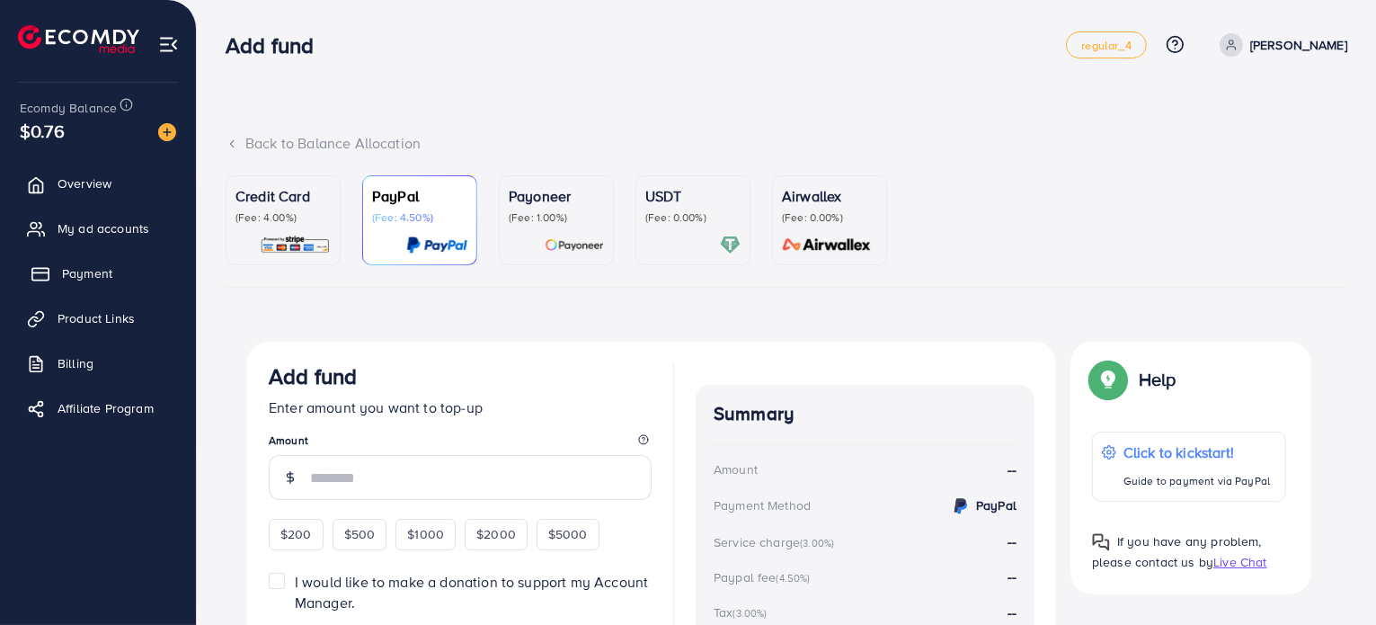
click at [73, 269] on span "Payment" at bounding box center [87, 273] width 50 height 18
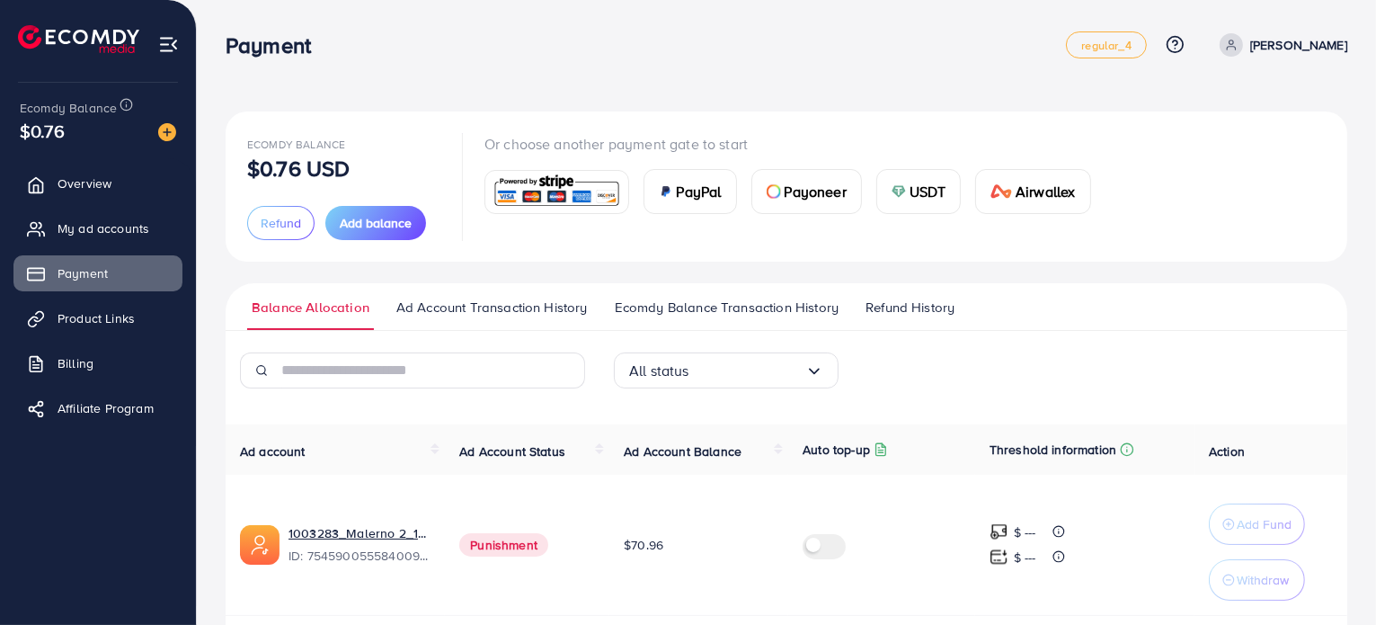
scroll to position [205, 0]
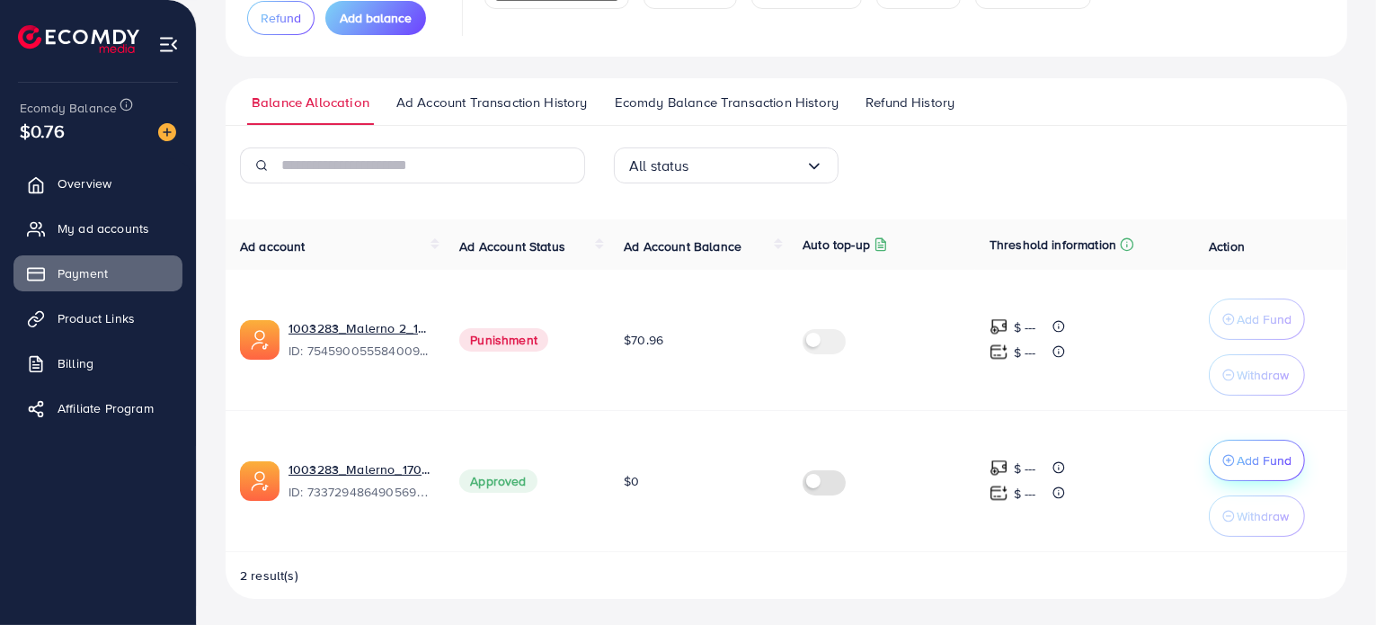
click at [1236, 461] on div "Add Fund" at bounding box center [1256, 460] width 69 height 22
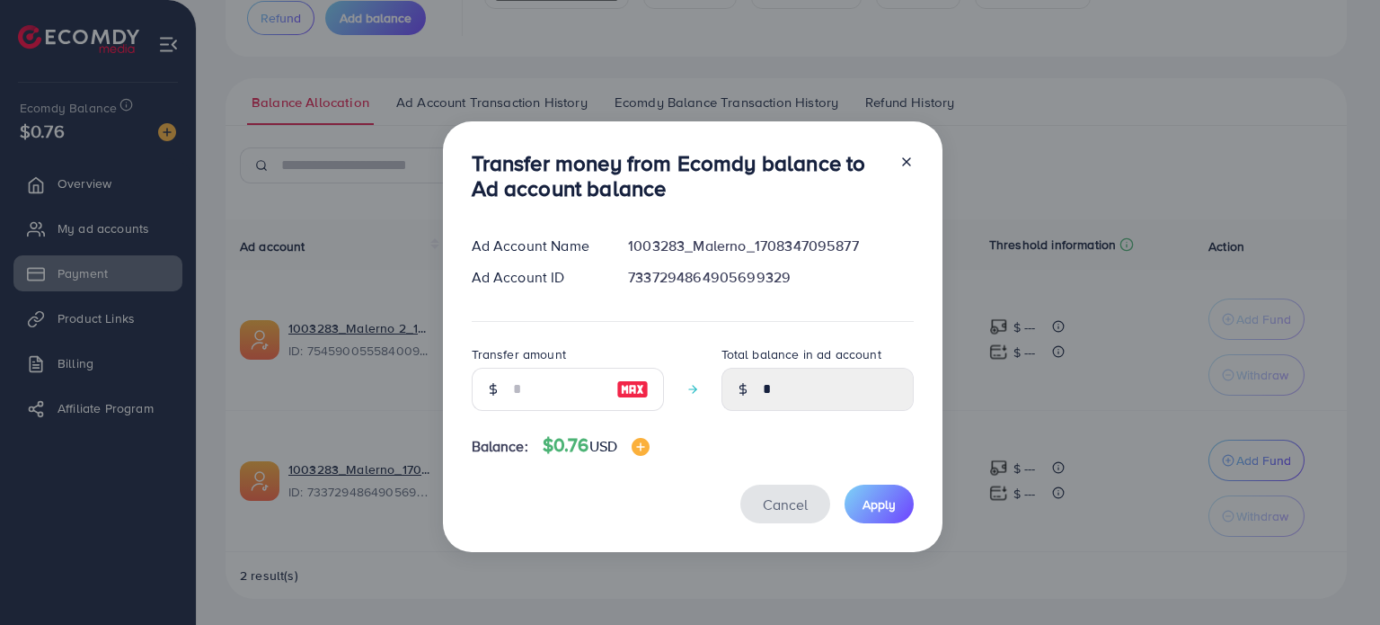
click at [778, 513] on span "Cancel" at bounding box center [785, 504] width 45 height 20
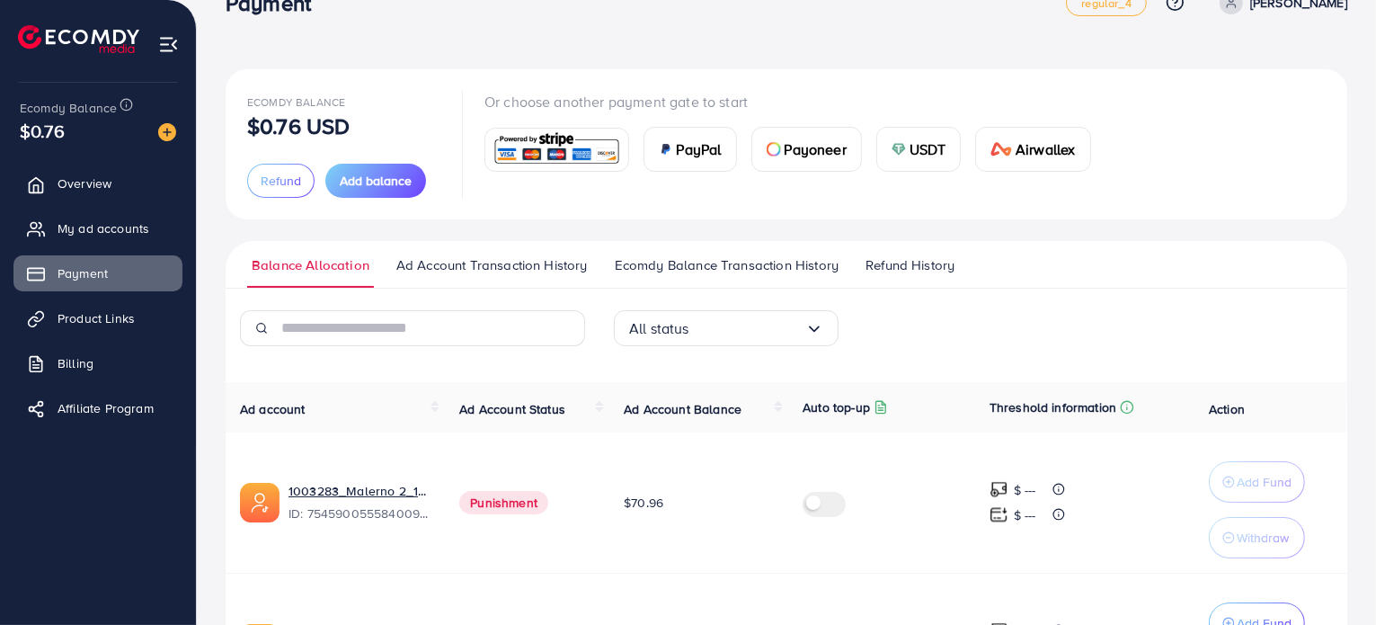
scroll to position [39, 0]
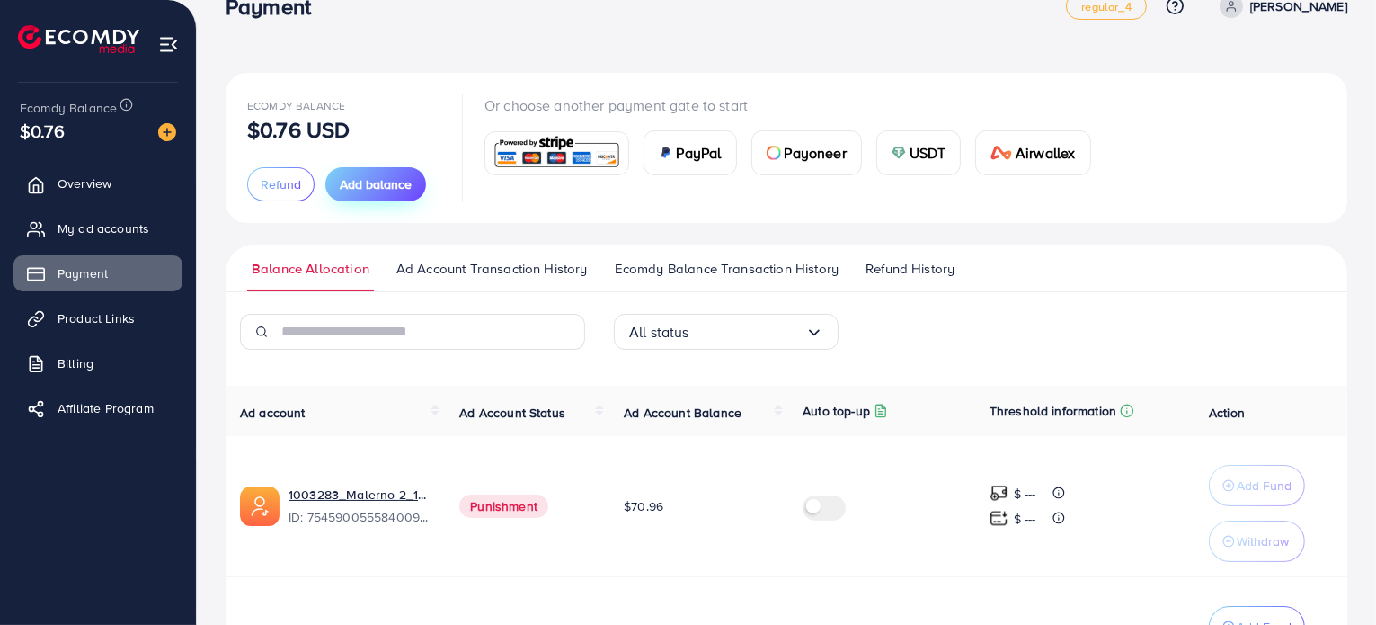
click at [365, 182] on span "Add balance" at bounding box center [376, 184] width 72 height 18
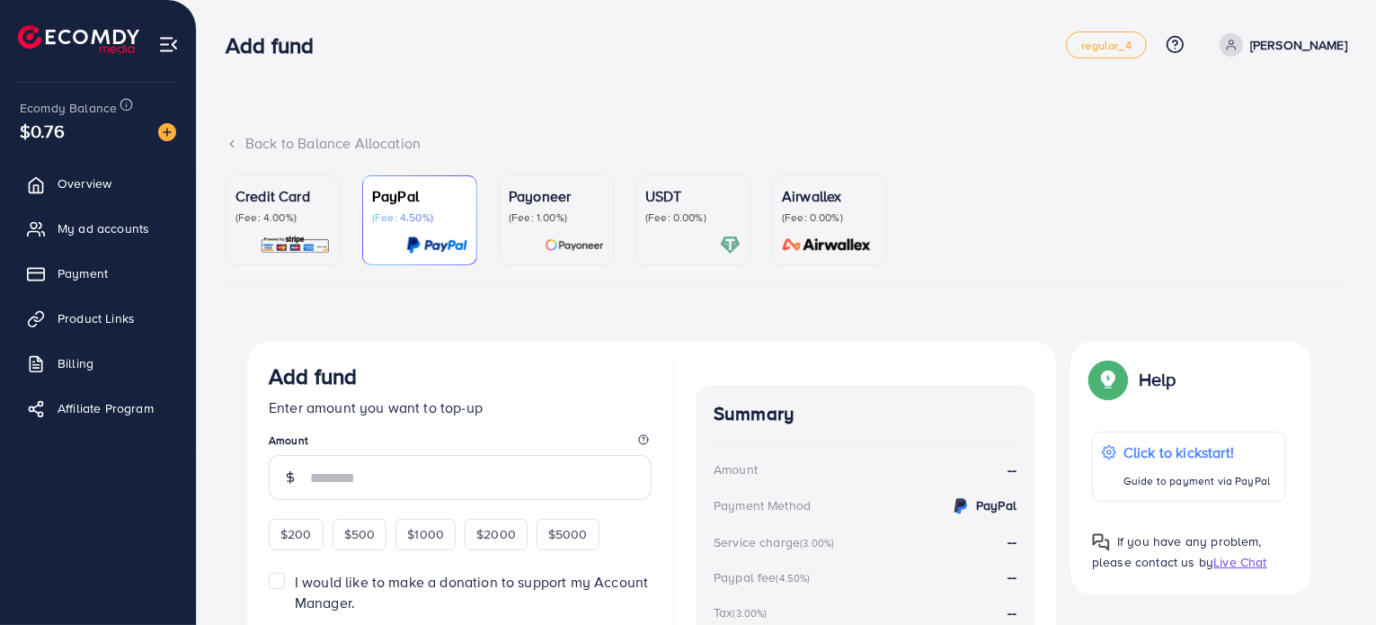
click at [289, 210] on p "(Fee: 4.00%)" at bounding box center [282, 217] width 95 height 14
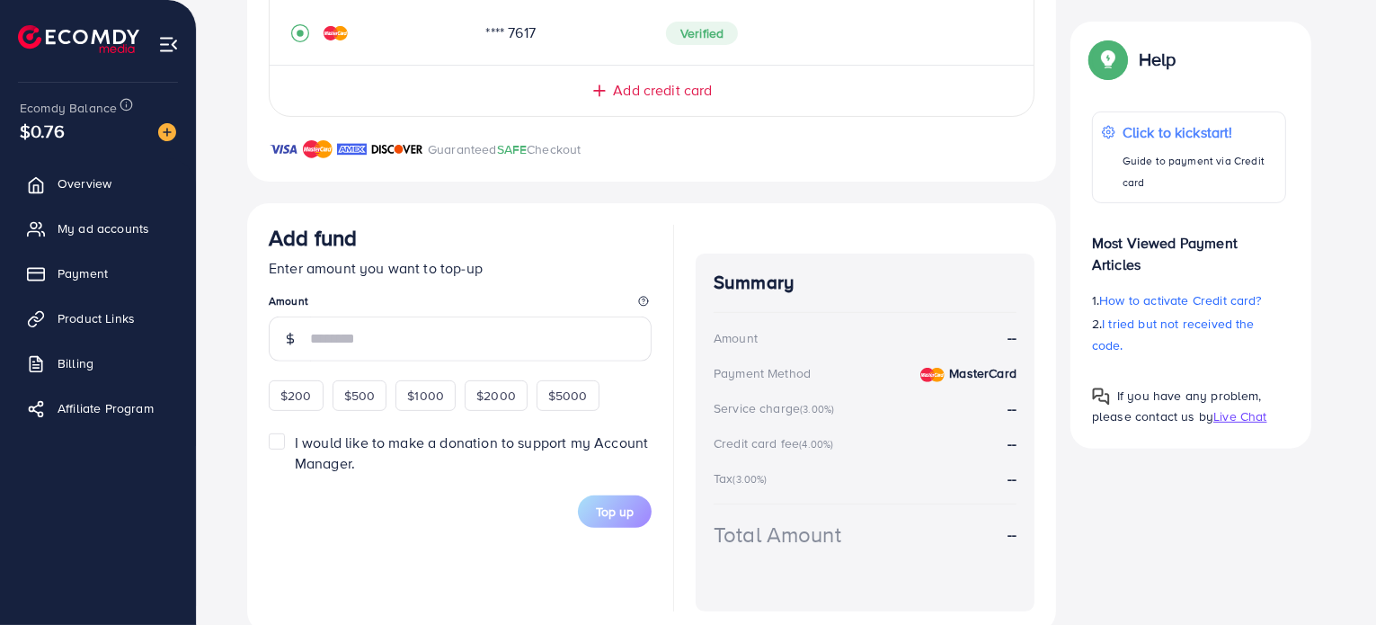
scroll to position [557, 0]
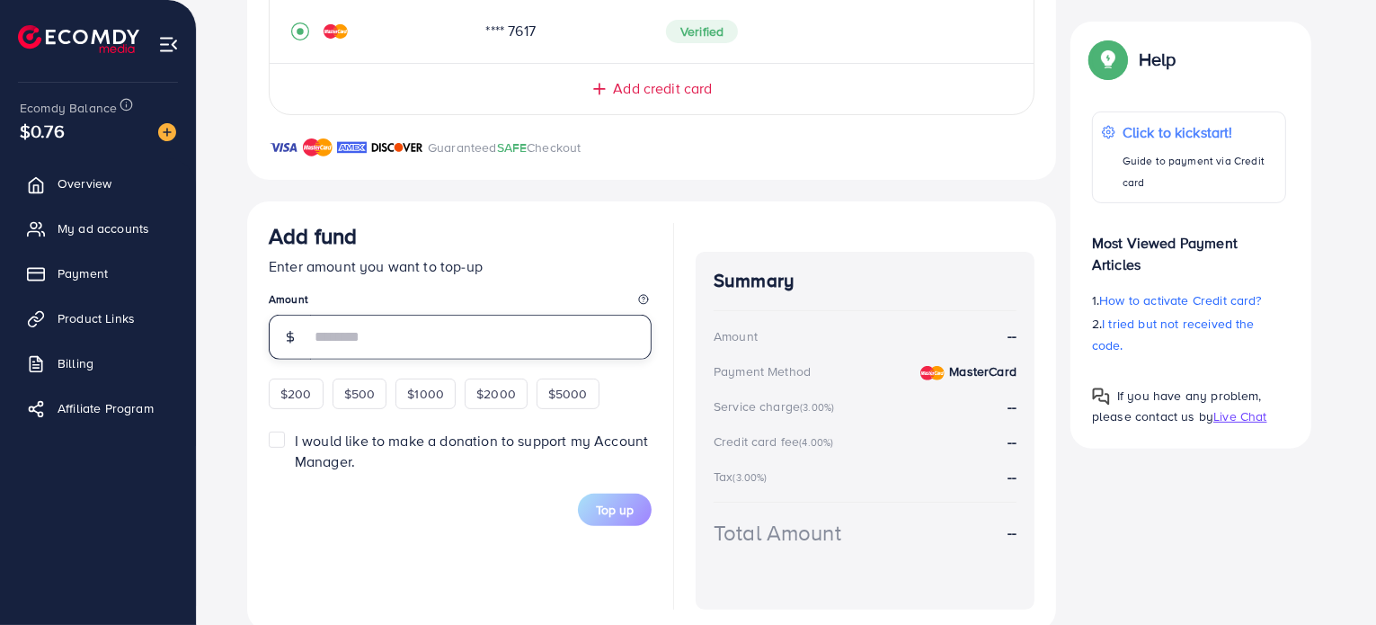
click at [370, 341] on input "number" at bounding box center [480, 337] width 341 height 45
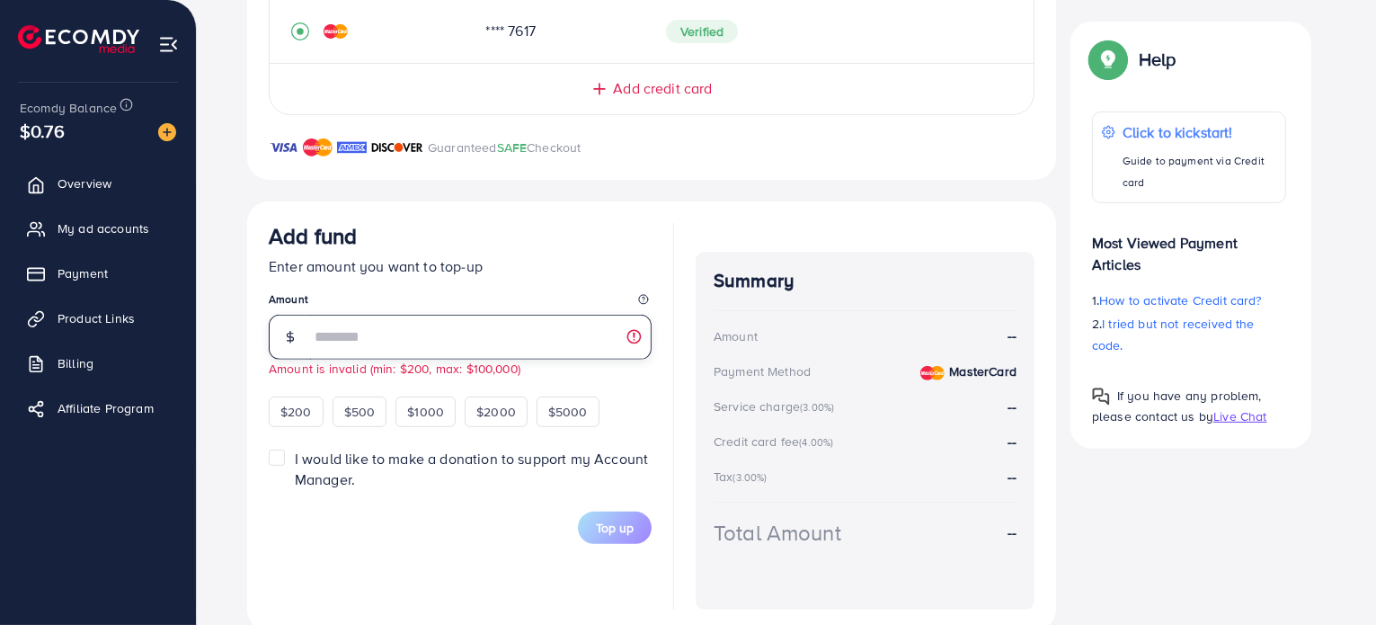
type input "**"
click at [625, 376] on div "** Amount is invalid (min: $200, max: $100,000)" at bounding box center [460, 346] width 383 height 63
drag, startPoint x: 457, startPoint y: 344, endPoint x: 282, endPoint y: 342, distance: 175.2
click at [282, 342] on div "**" at bounding box center [460, 337] width 383 height 45
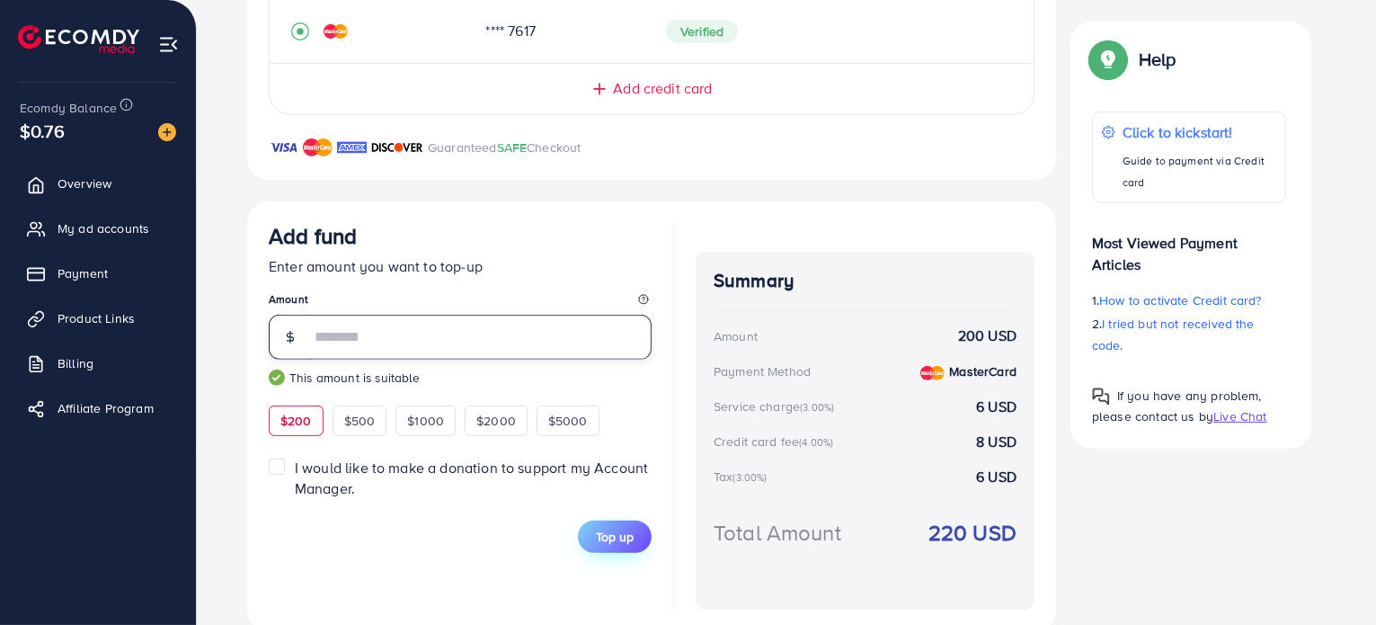
type input "***"
drag, startPoint x: 635, startPoint y: 539, endPoint x: 636, endPoint y: 630, distance: 90.8
click at [616, 525] on button "Top up" at bounding box center [615, 536] width 74 height 32
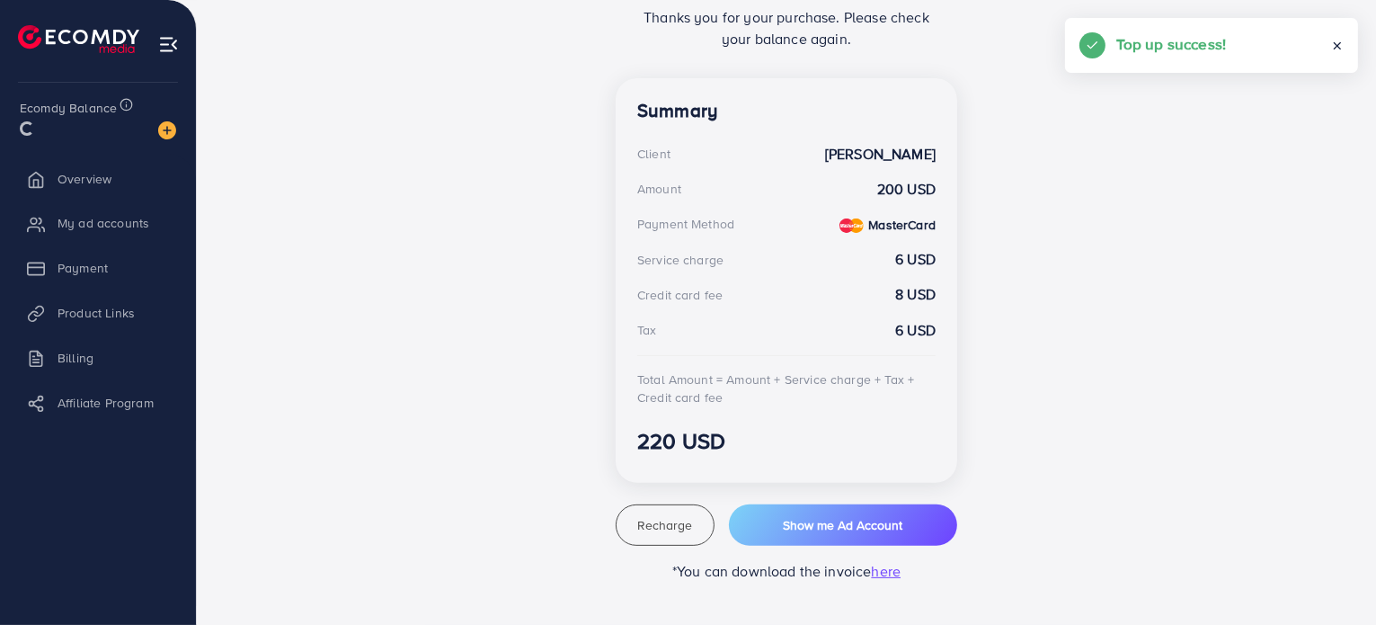
scroll to position [444, 0]
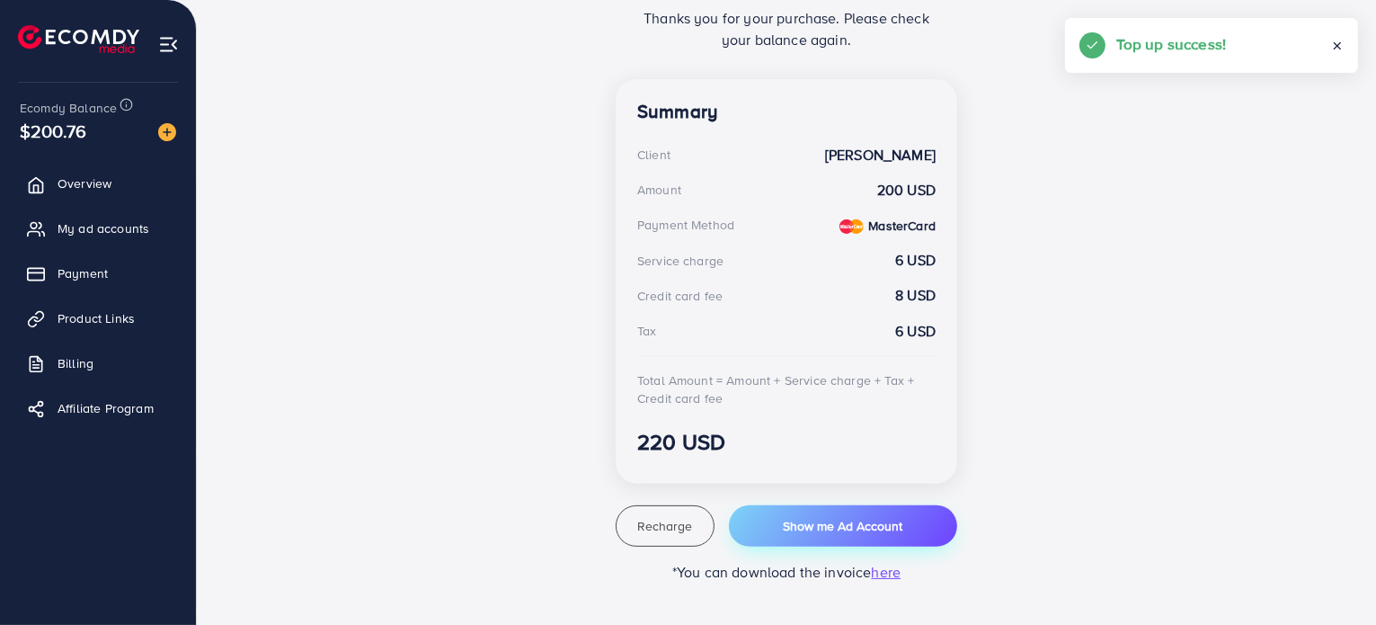
click at [899, 543] on button "Show me Ad Account" at bounding box center [843, 525] width 228 height 41
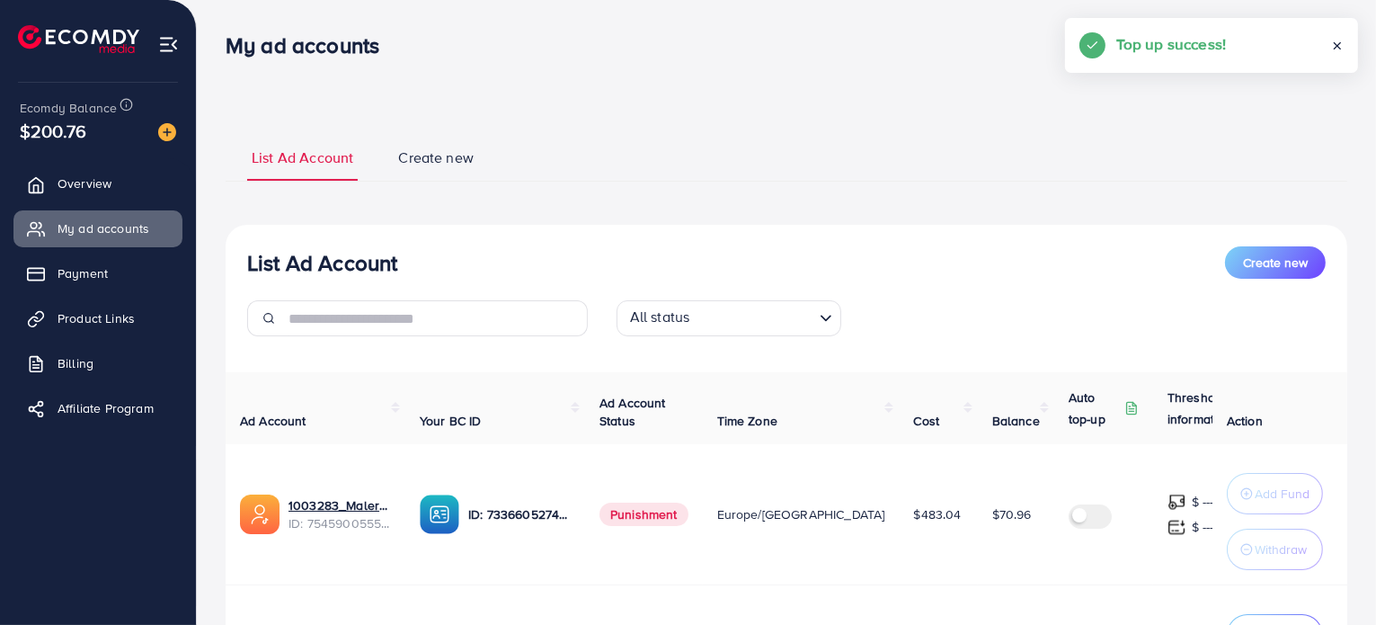
scroll to position [234, 0]
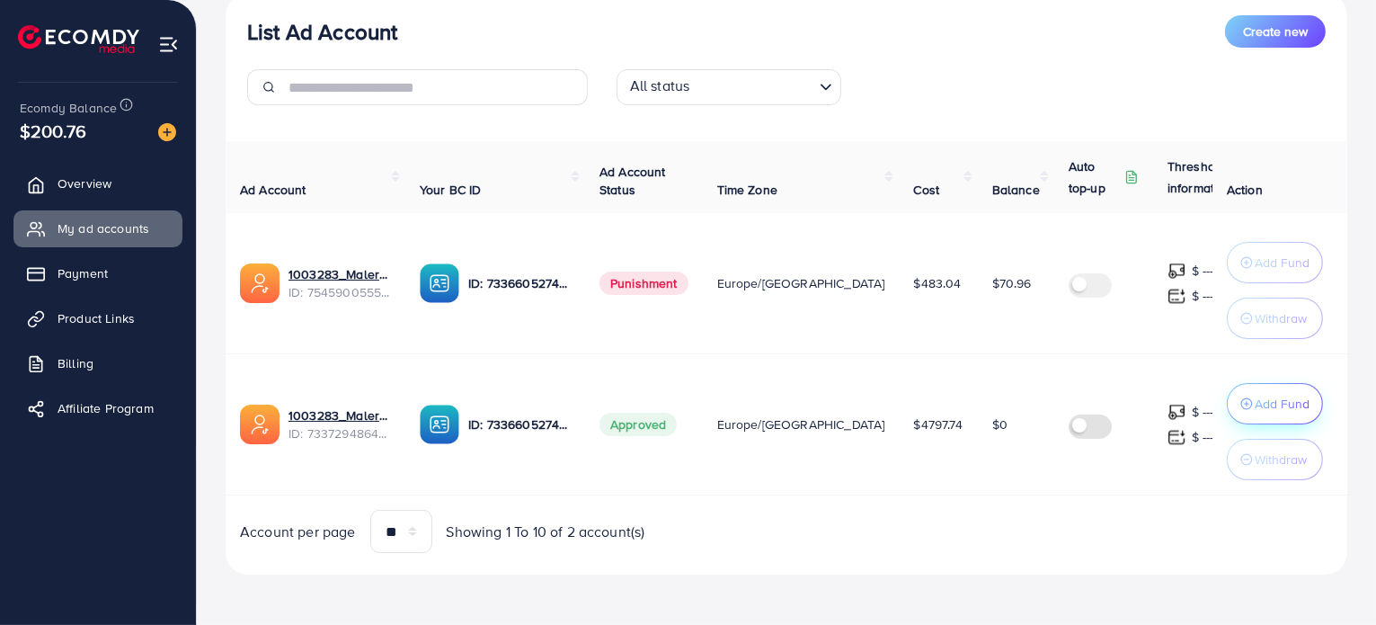
click at [1269, 399] on p "Add Fund" at bounding box center [1281, 404] width 55 height 22
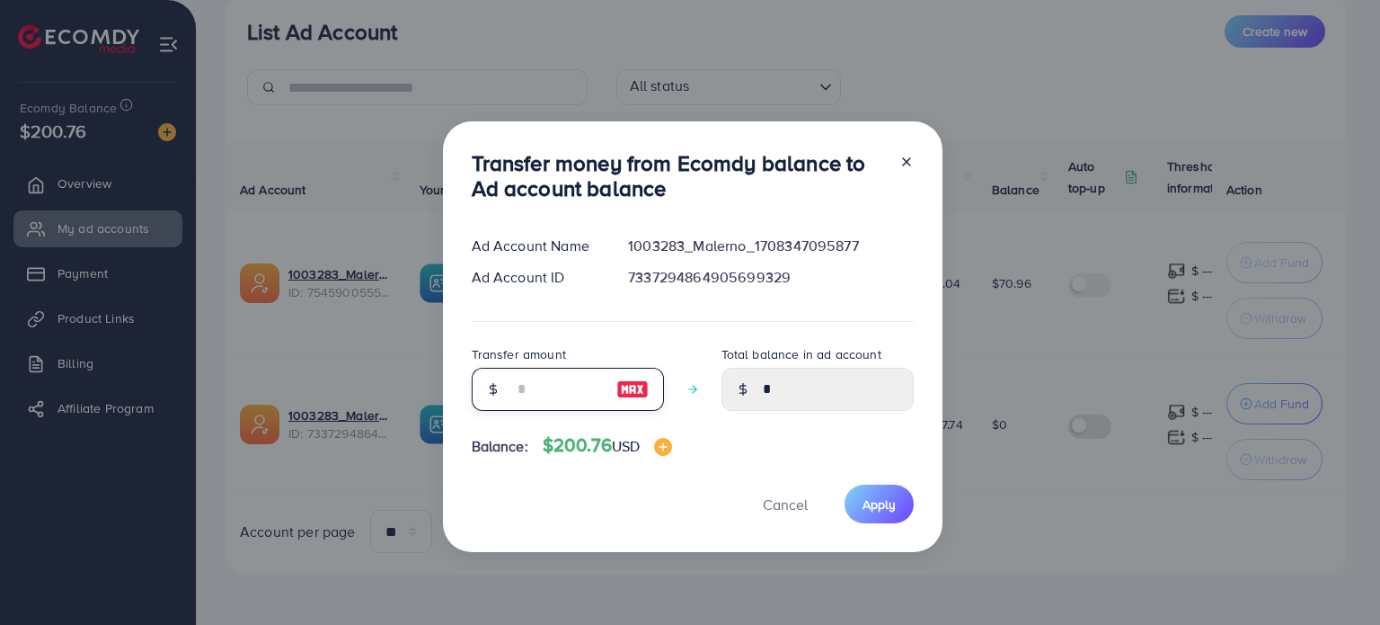
click at [550, 393] on input "number" at bounding box center [558, 389] width 90 height 43
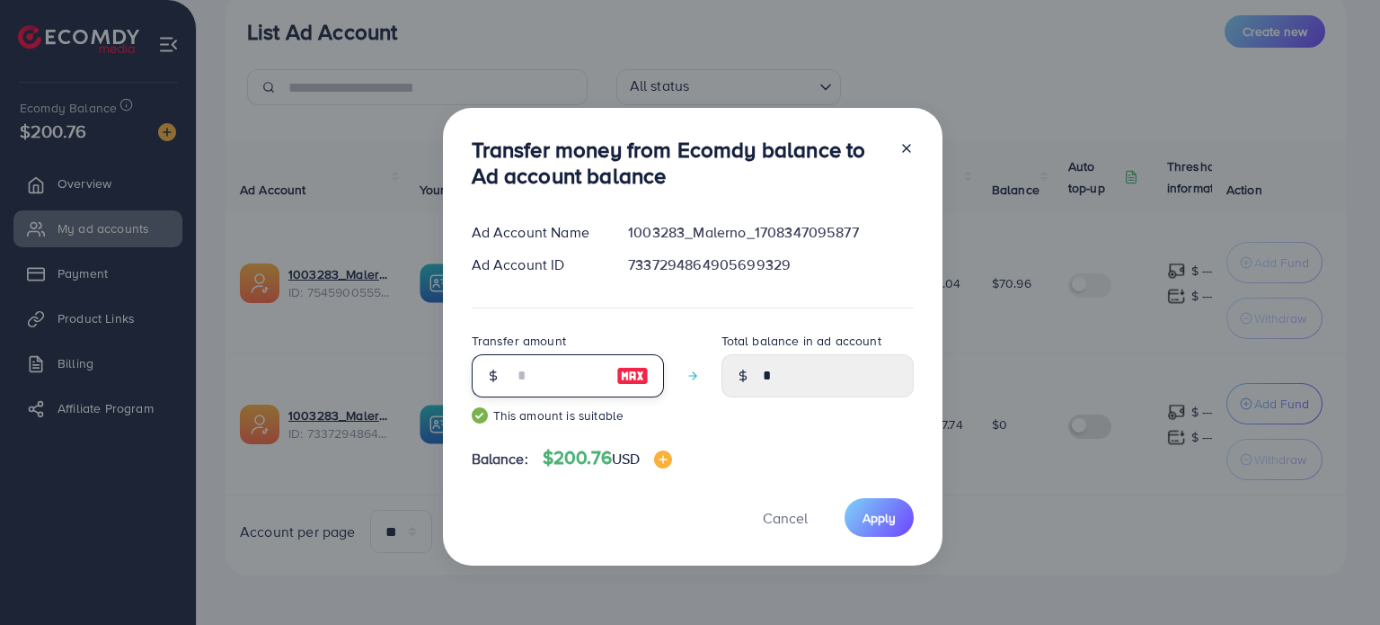
type input "*"
type input "**"
click at [863, 510] on span "Apply" at bounding box center [879, 518] width 33 height 18
